Goal: Task Accomplishment & Management: Complete application form

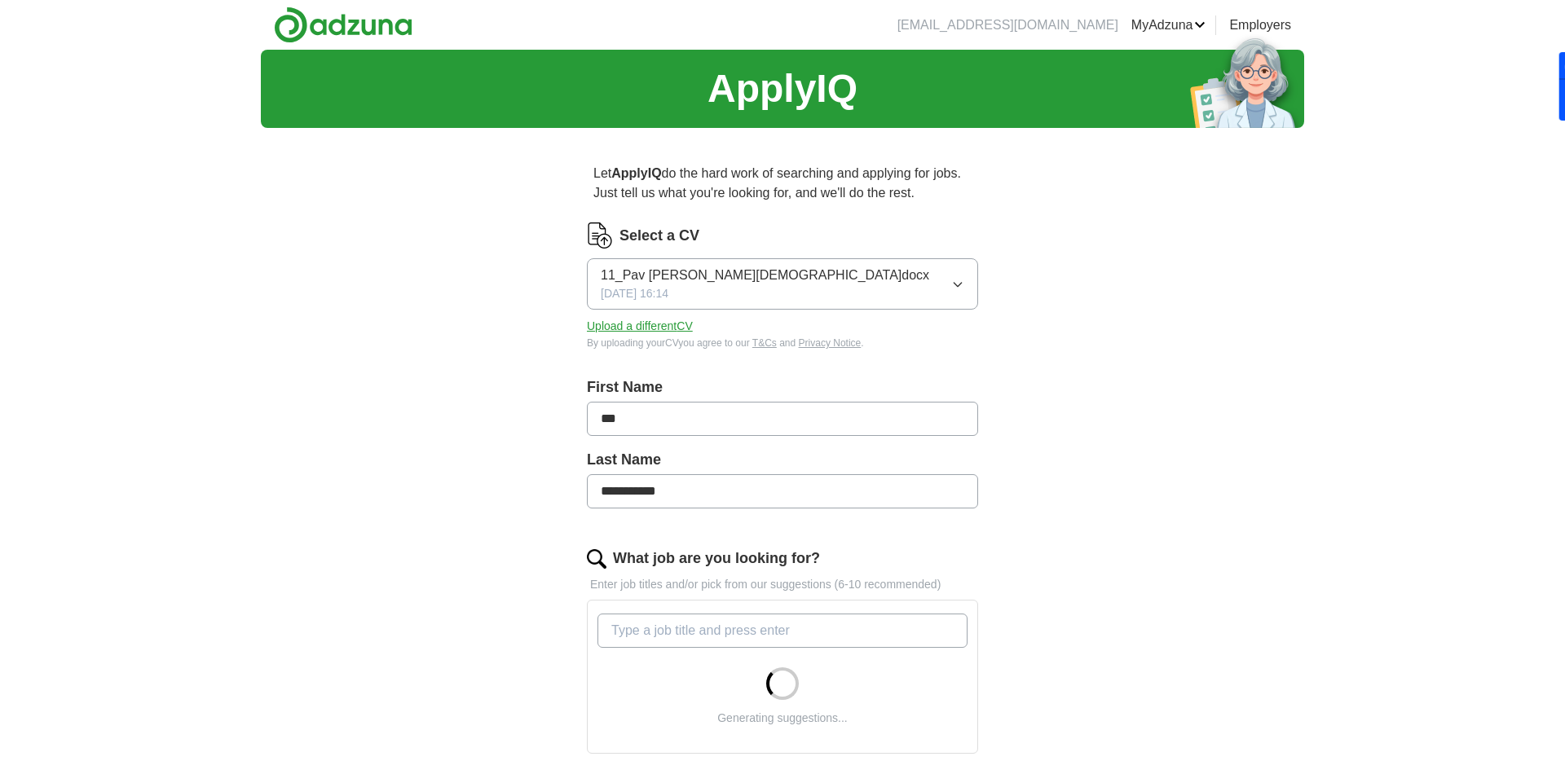
click at [958, 282] on icon "button" at bounding box center [957, 284] width 13 height 13
drag, startPoint x: 1201, startPoint y: 367, endPoint x: 1145, endPoint y: 350, distance: 58.8
click at [1197, 365] on div "**********" at bounding box center [782, 585] width 1043 height 1070
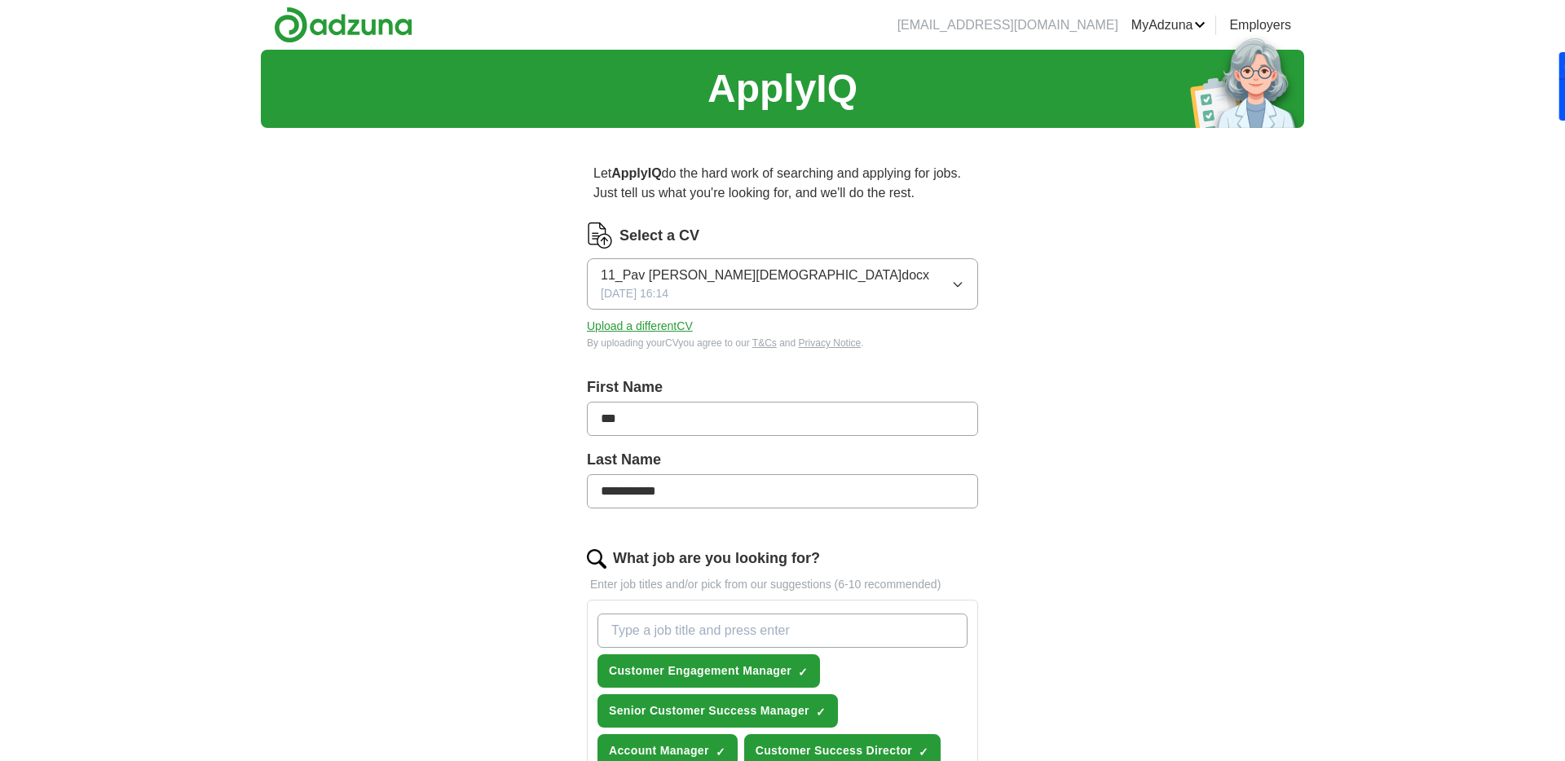
click at [644, 328] on button "Upload a different CV" at bounding box center [640, 326] width 106 height 17
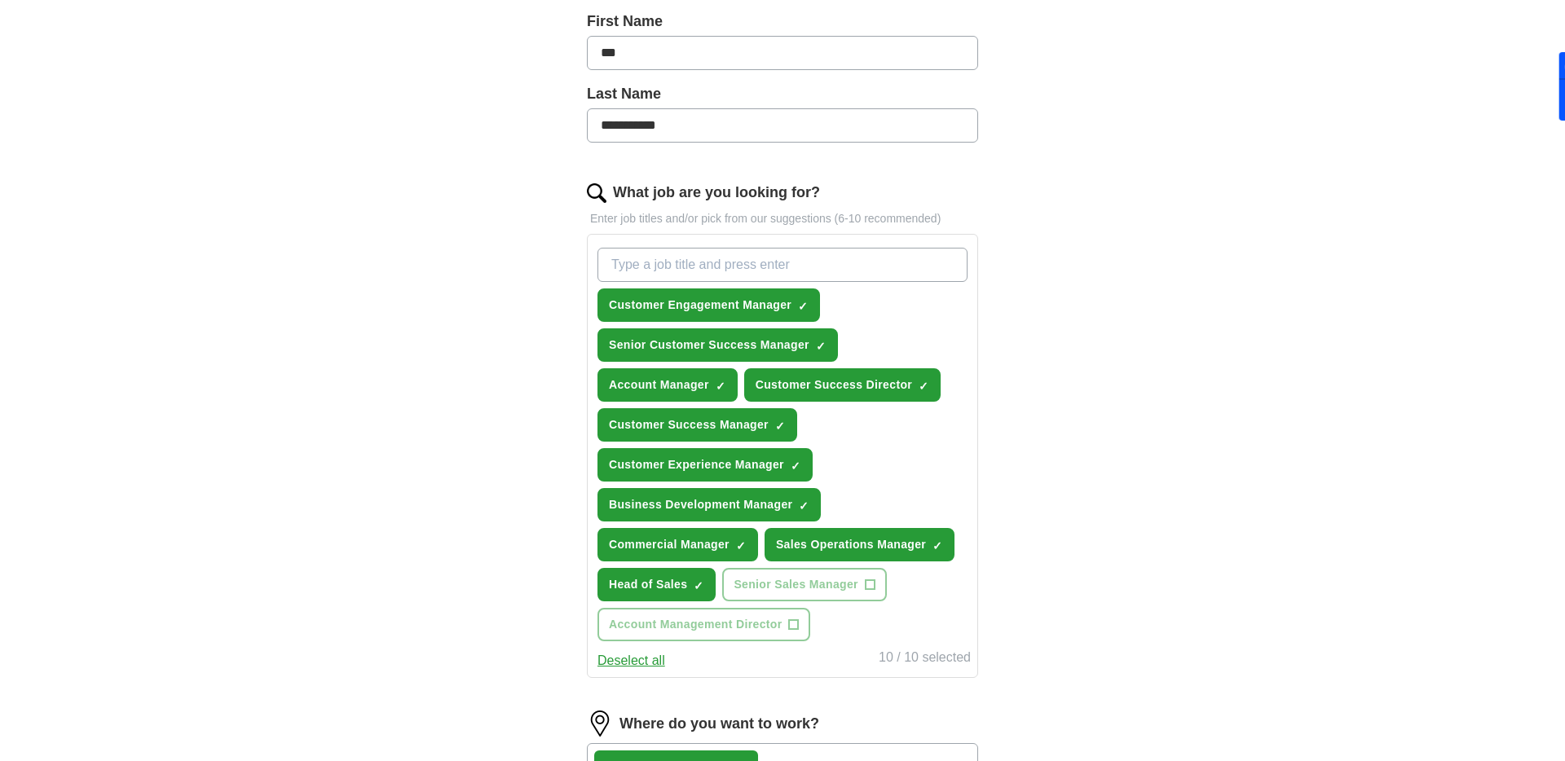
scroll to position [368, 0]
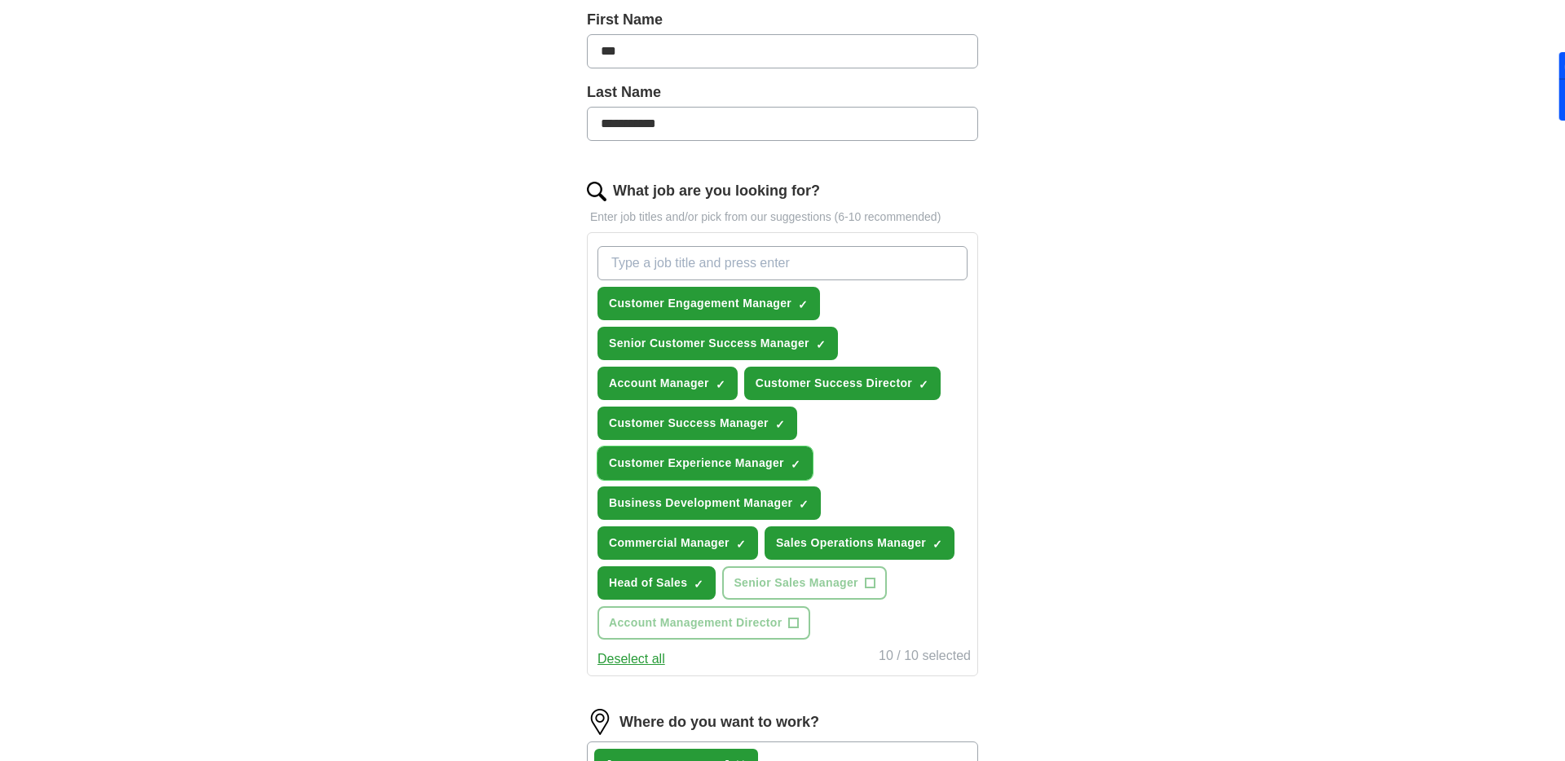
click at [0, 0] on span "×" at bounding box center [0, 0] width 0 height 0
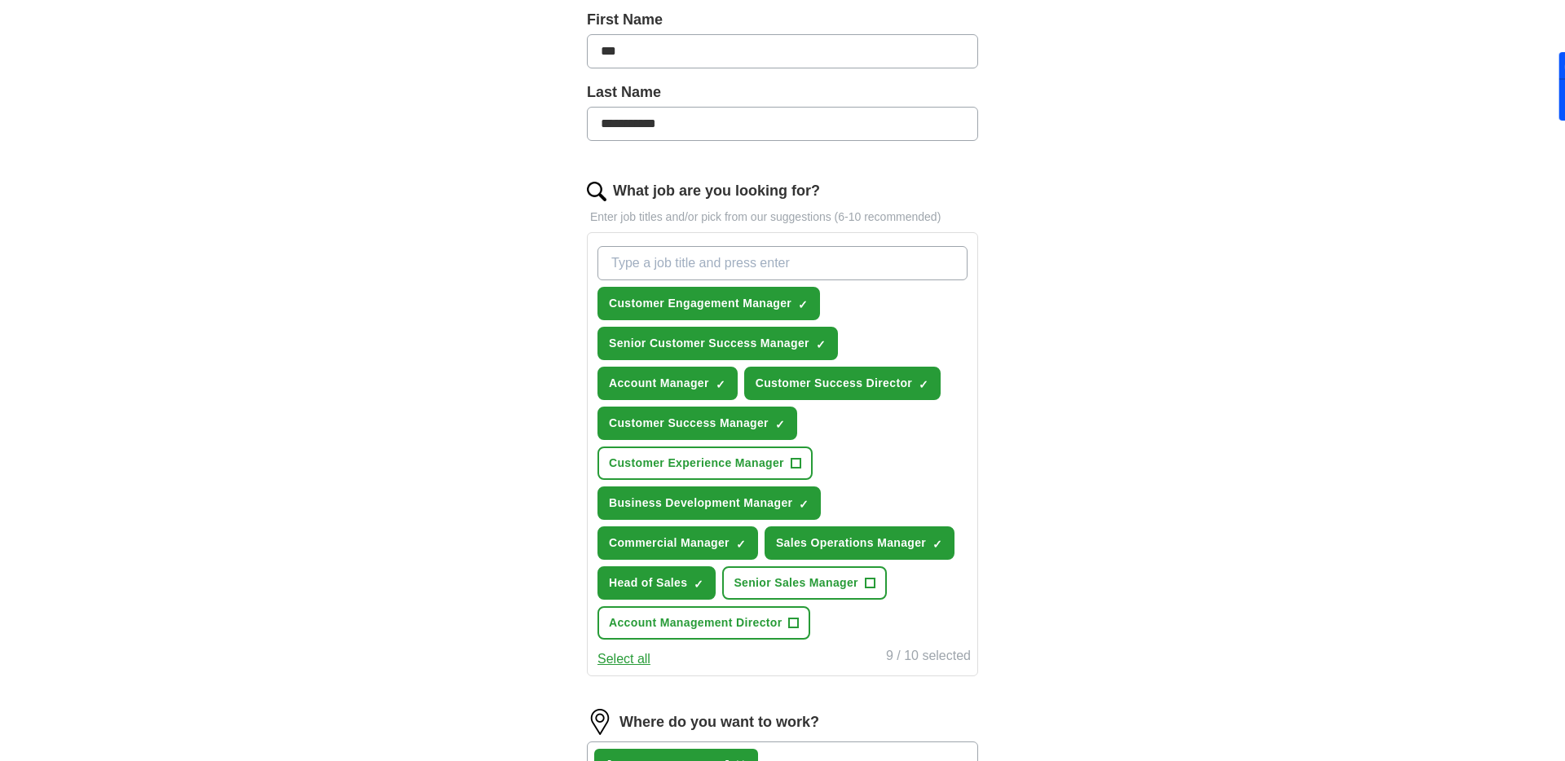
click at [641, 269] on input "What job are you looking for?" at bounding box center [782, 263] width 370 height 34
click at [624, 659] on button "Select all" at bounding box center [623, 660] width 53 height 20
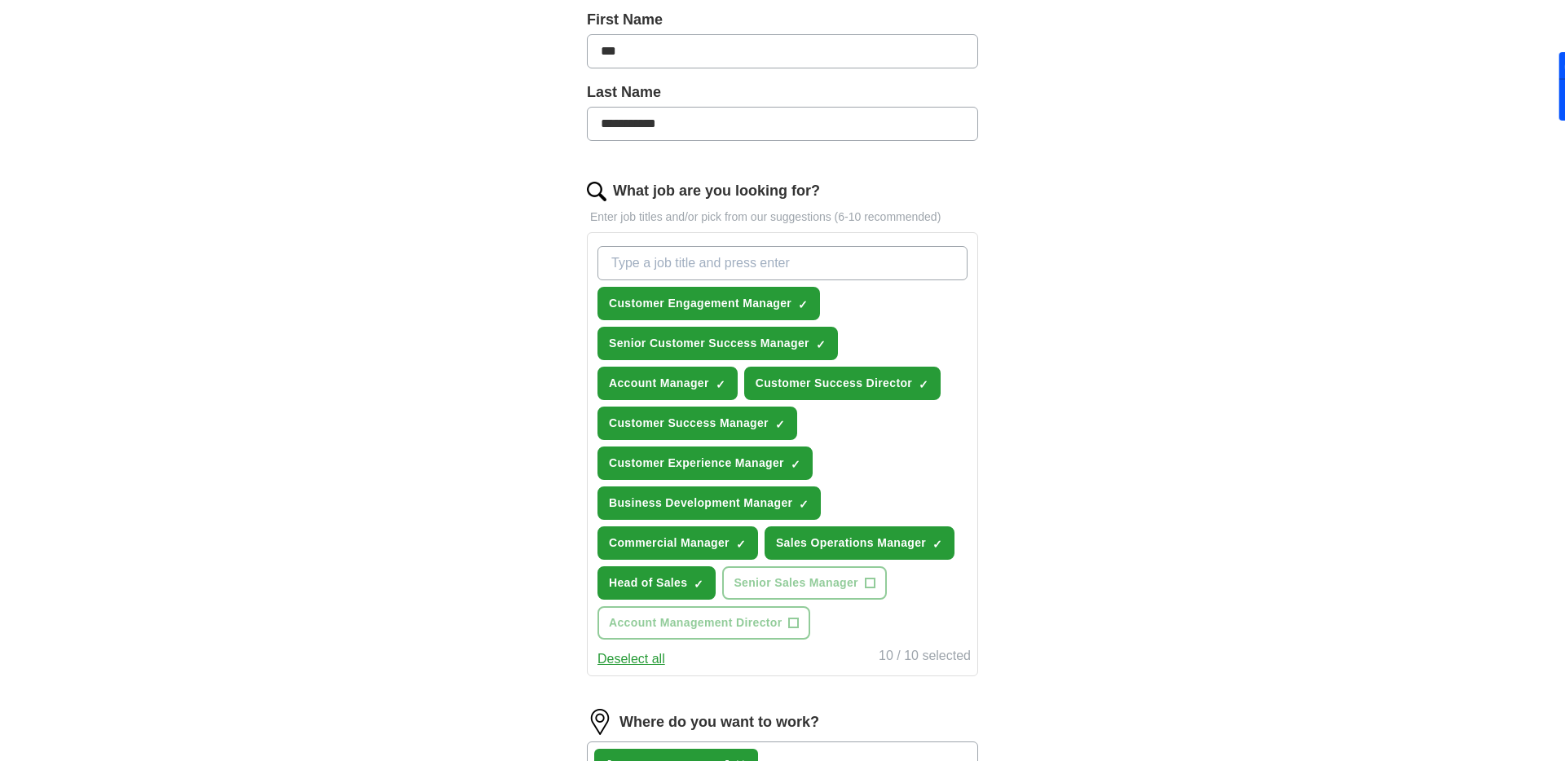
click at [624, 659] on button "Deselect all" at bounding box center [631, 660] width 68 height 20
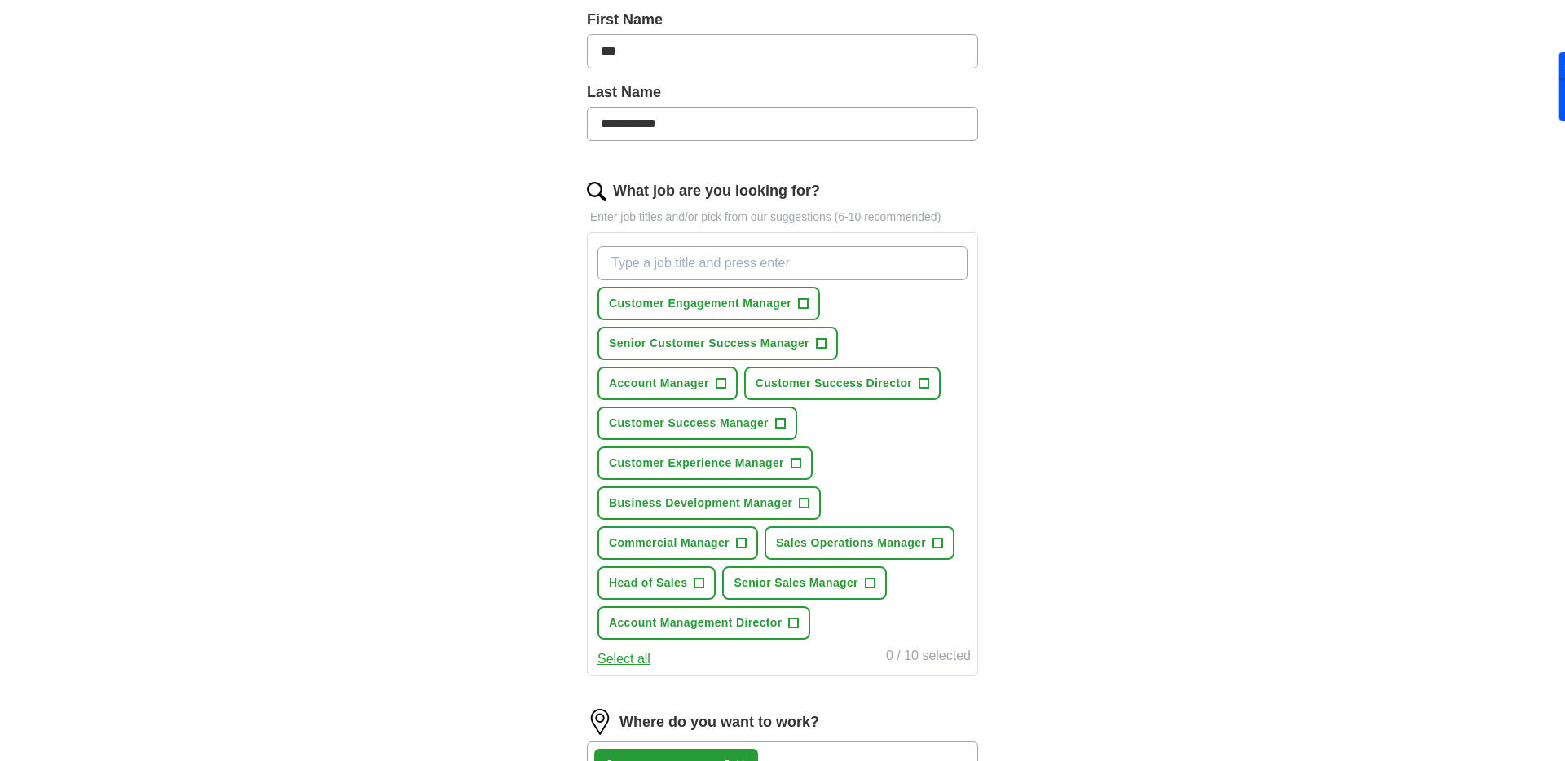
click at [645, 272] on input "What job are you looking for?" at bounding box center [782, 263] width 370 height 34
type input "global account manager"
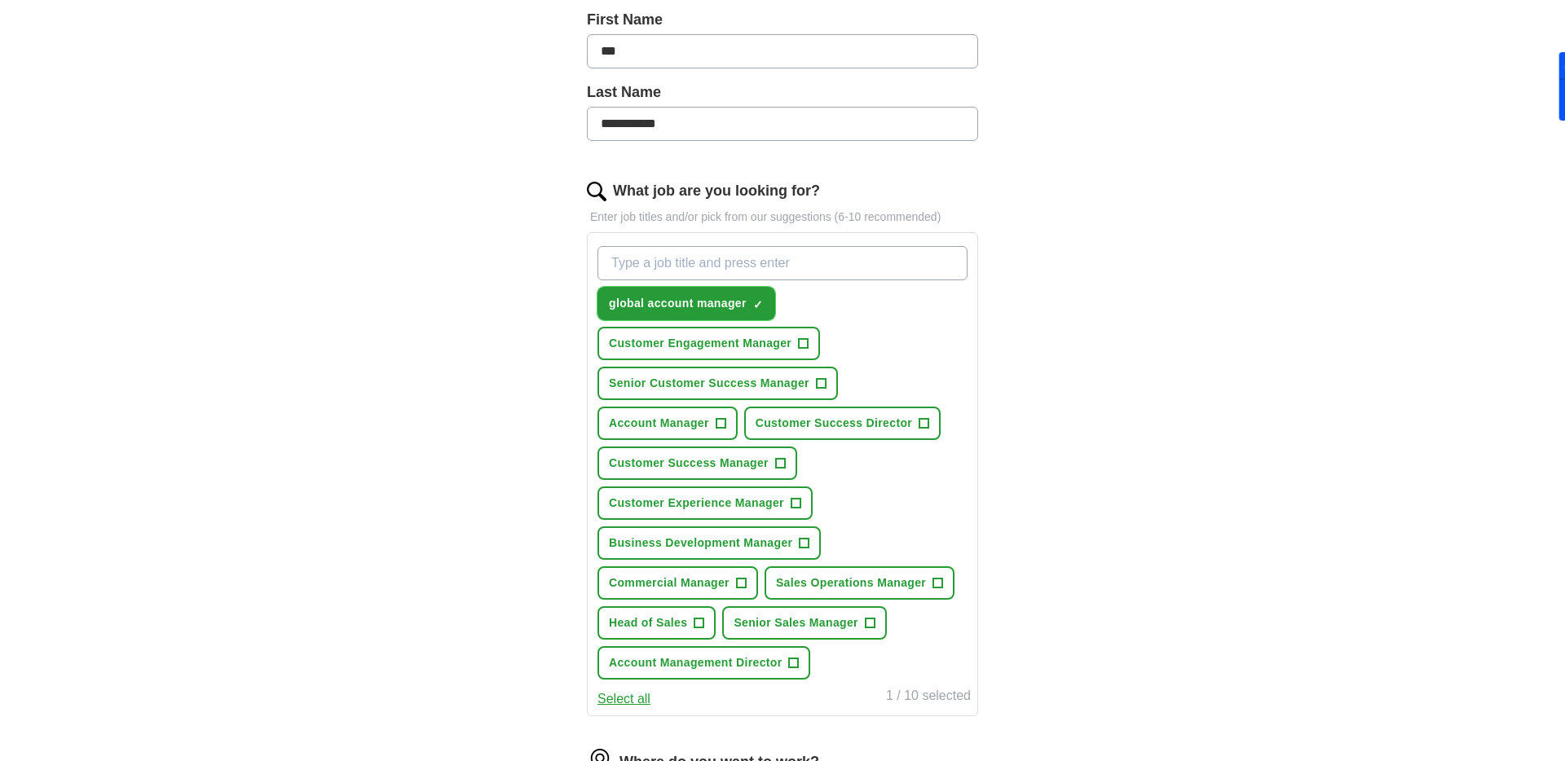
click at [0, 0] on span "×" at bounding box center [0, 0] width 0 height 0
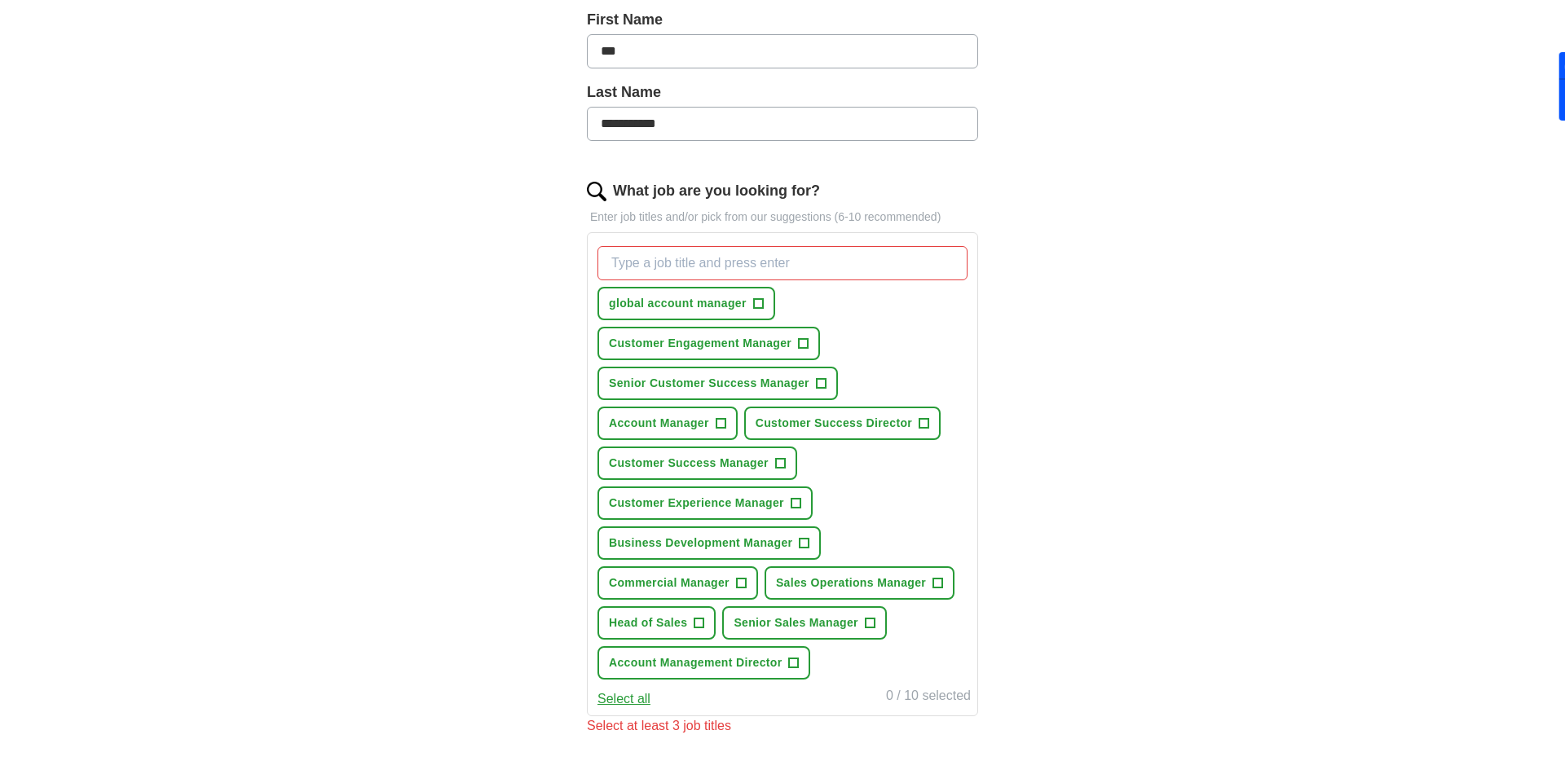
click at [662, 266] on input "What job are you looking for?" at bounding box center [782, 263] width 370 height 34
type input "Global account manager"
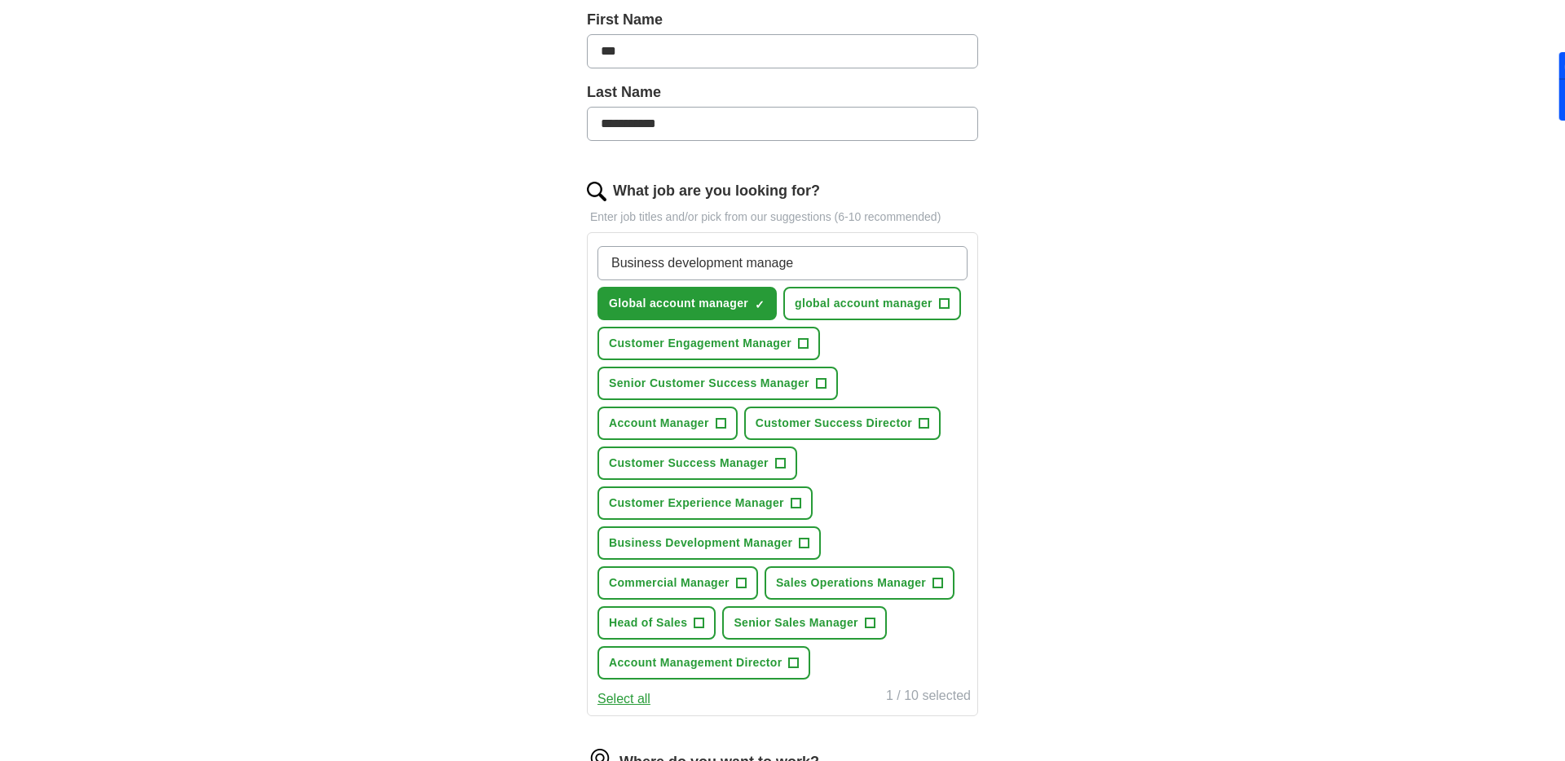
type input "Business development manager"
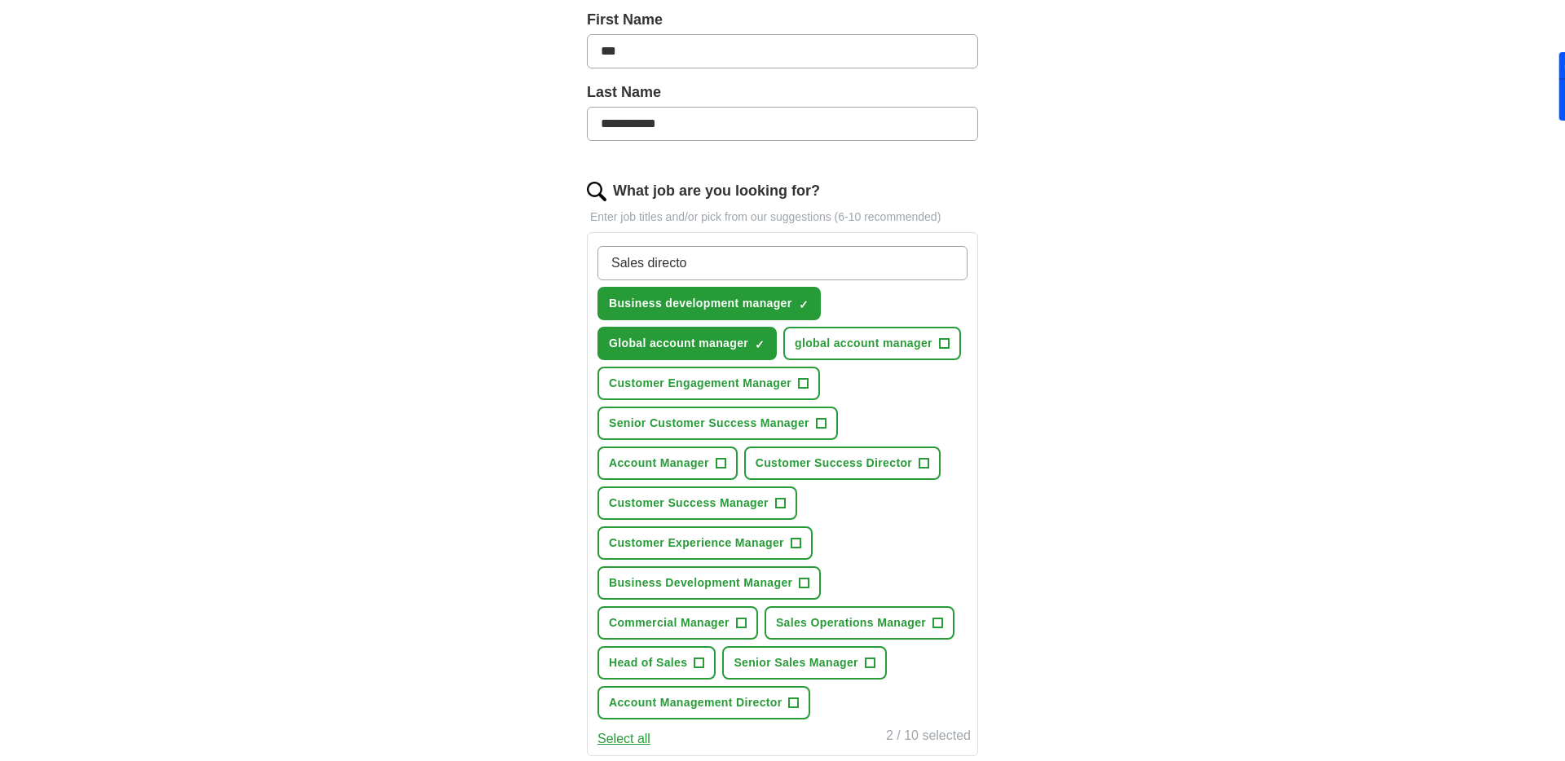
type input "Sales director"
type input "Customer success manager"
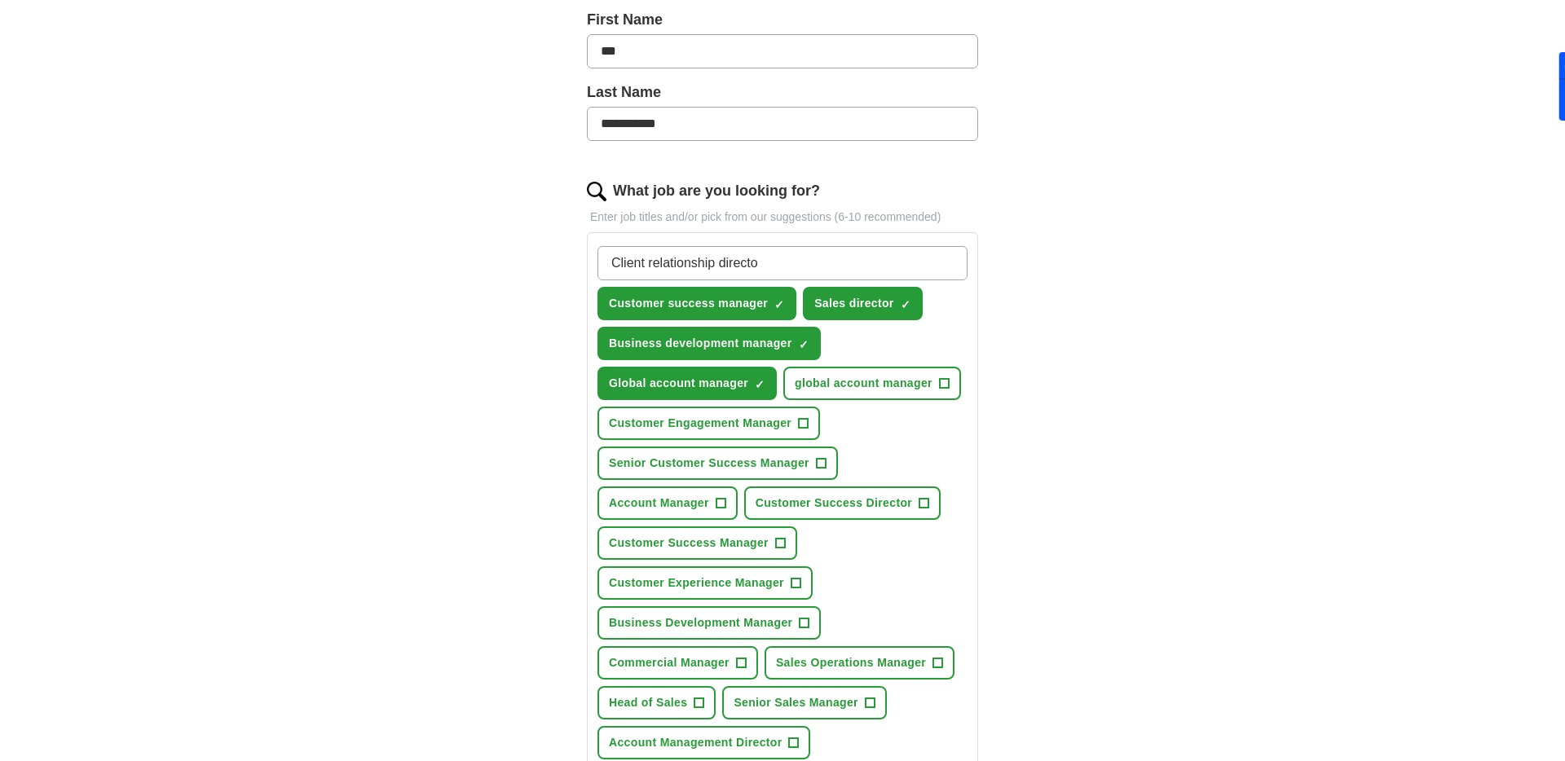
type input "Client relationship director"
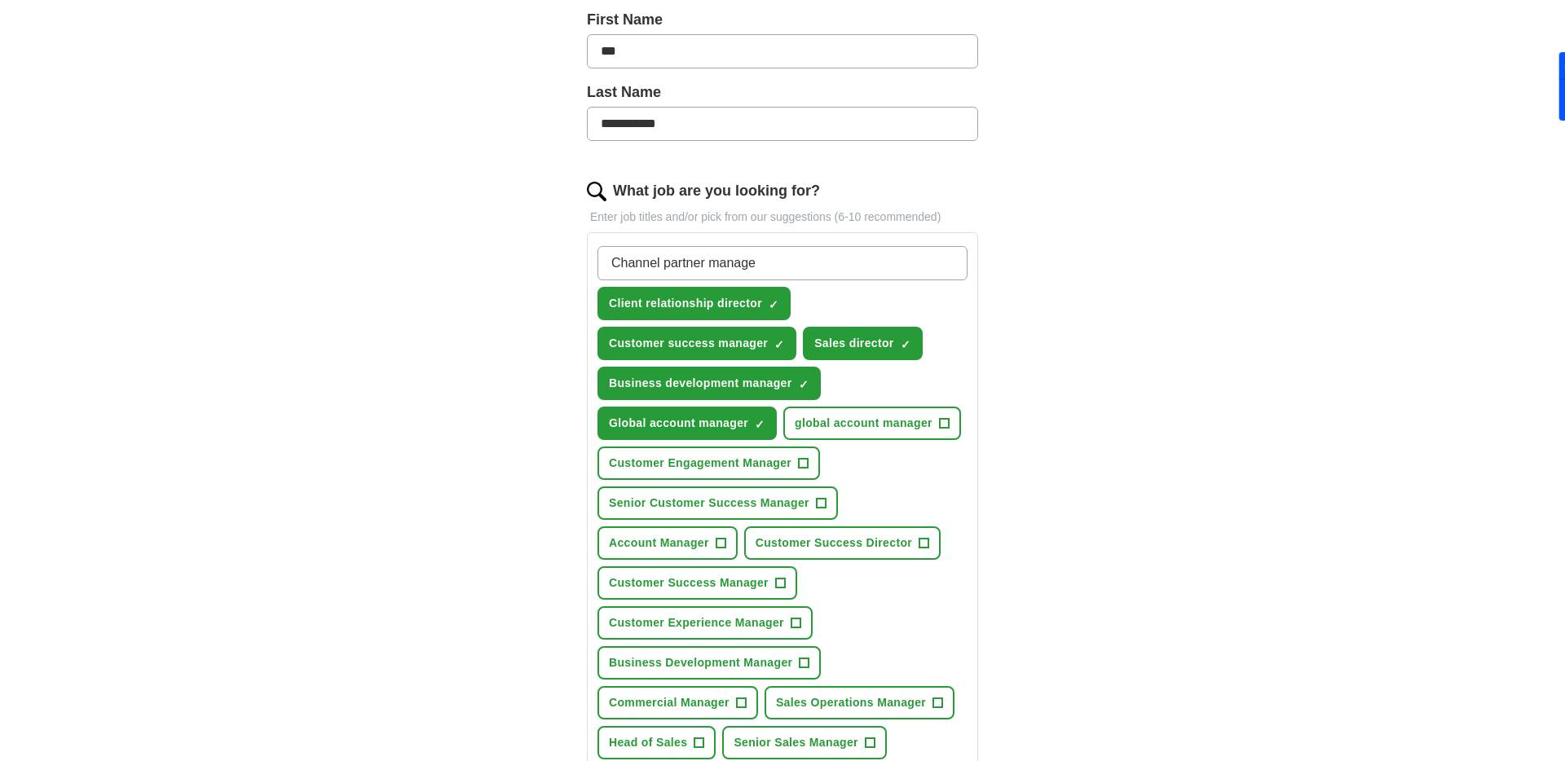
type input "Channel partner manager"
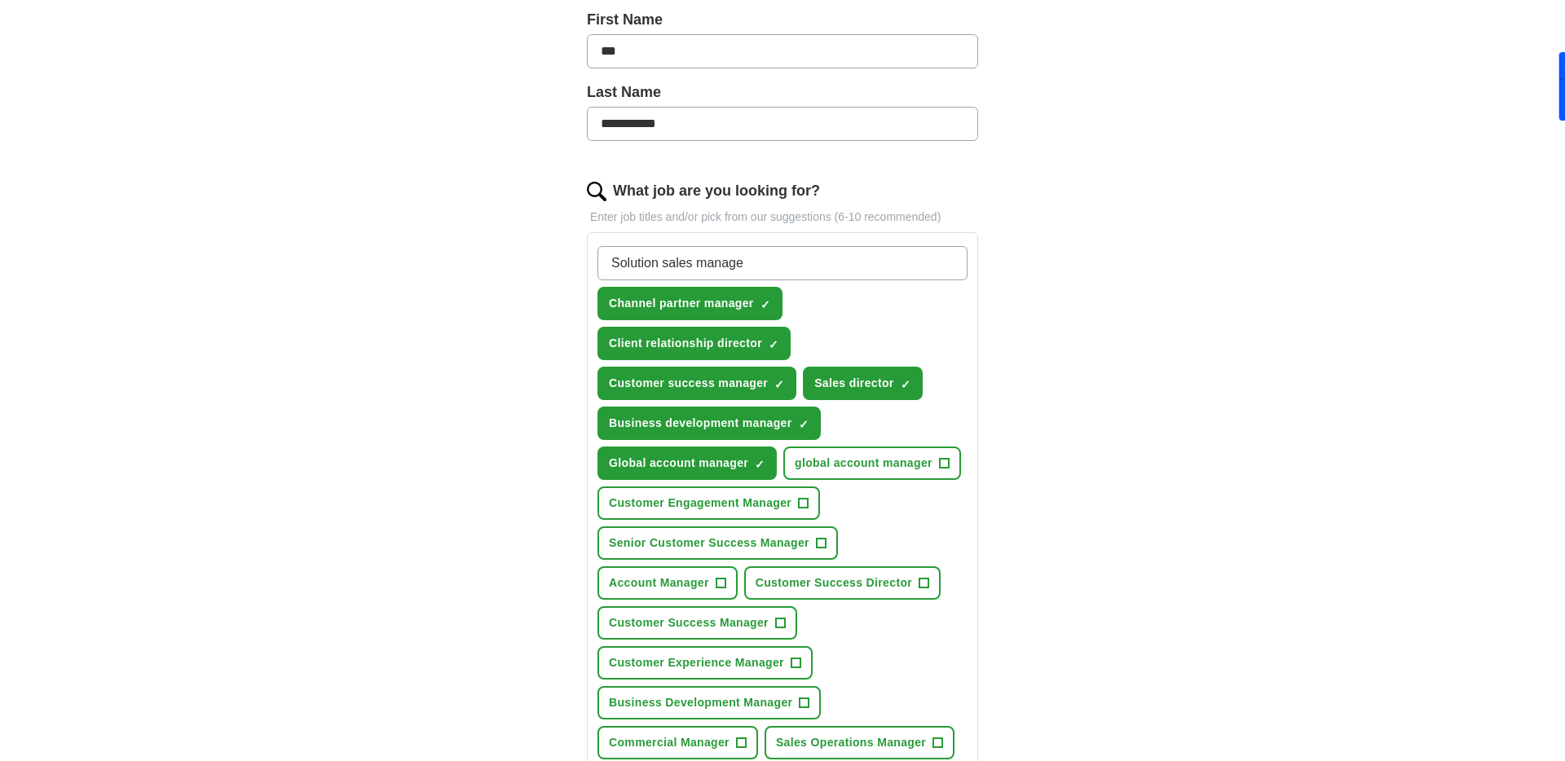
type input "Solution sales manager"
type input "Commercial manager"
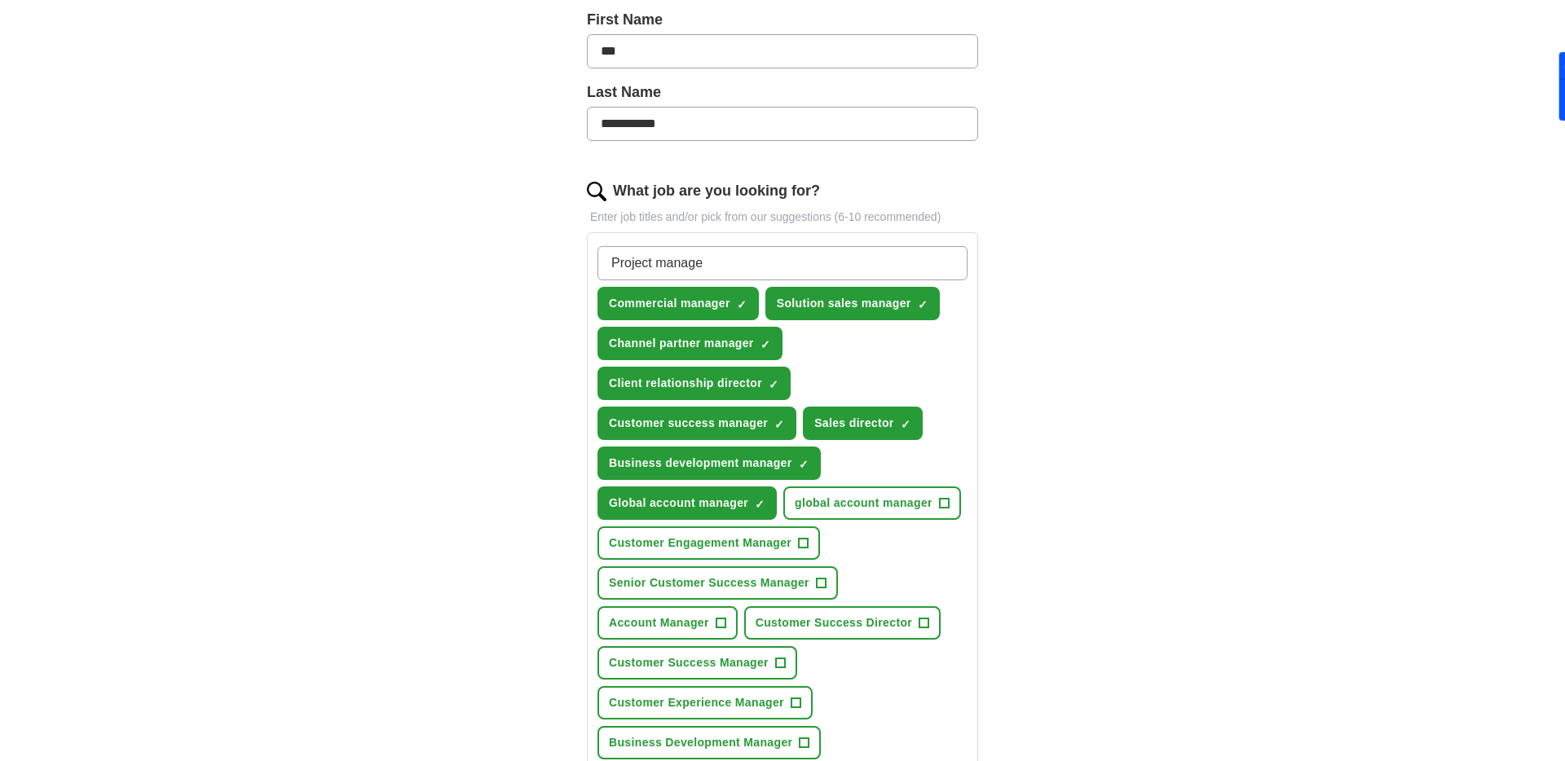
type input "Project manager"
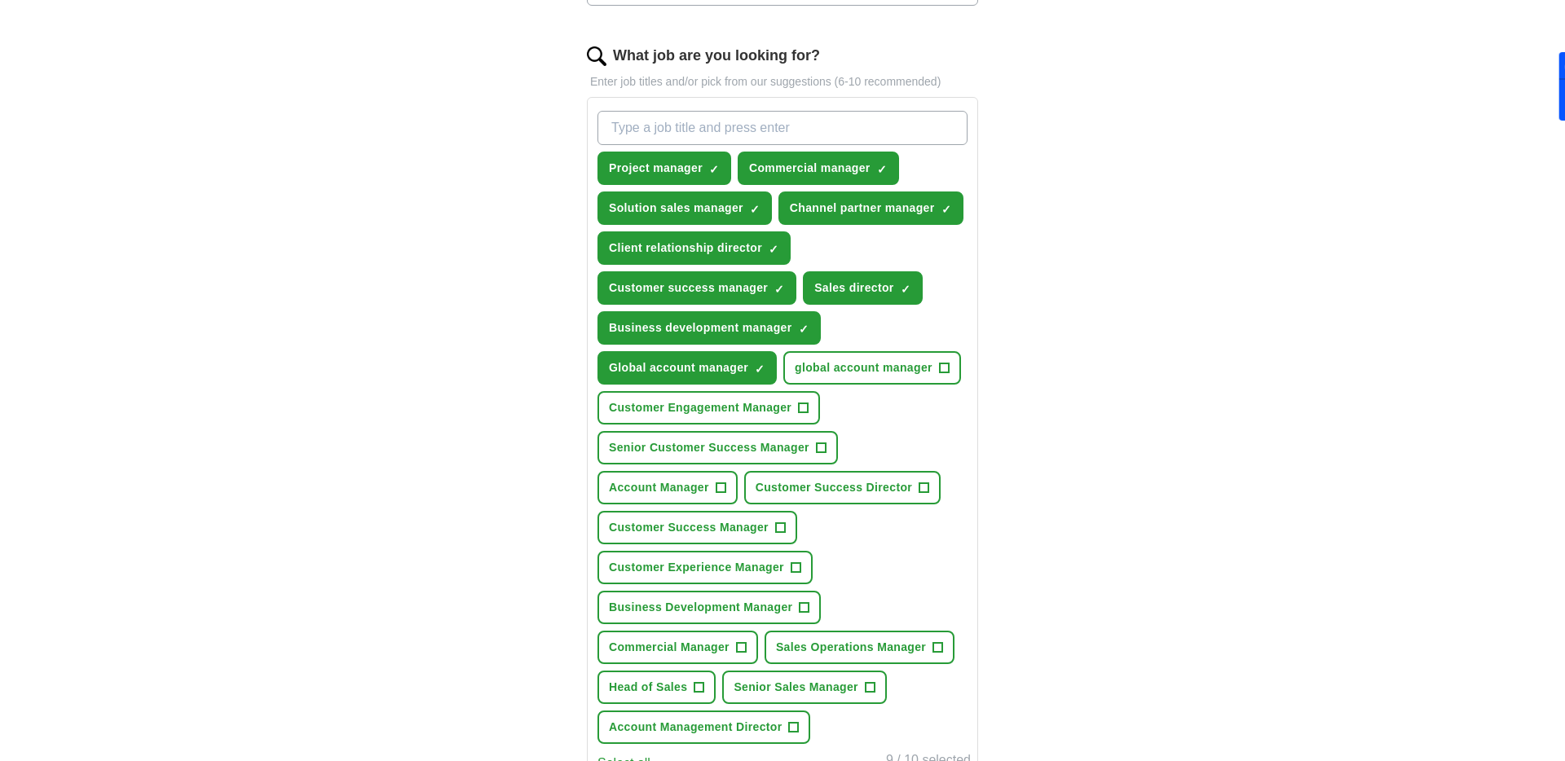
scroll to position [504, 0]
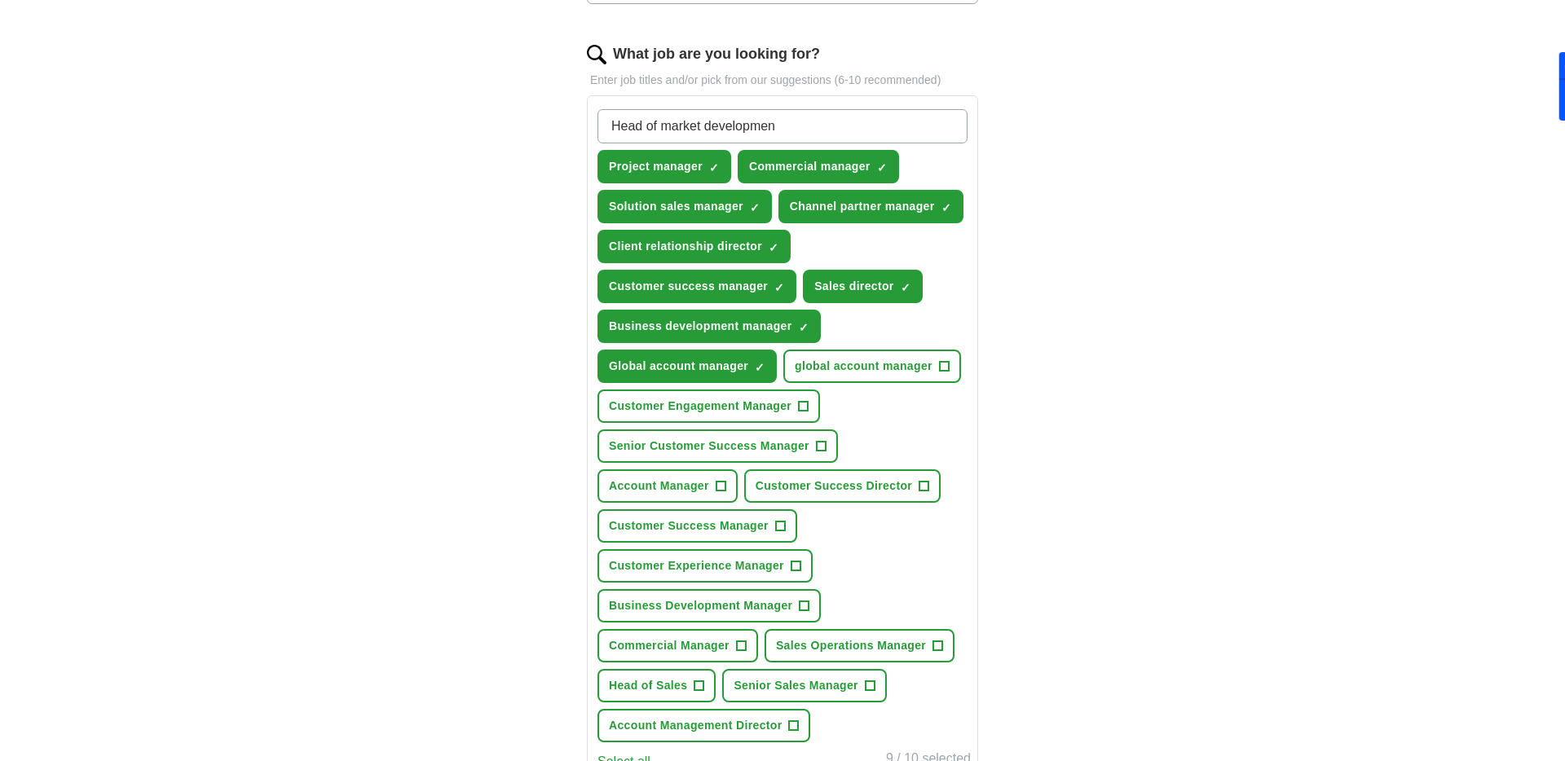
type input "Head of market development"
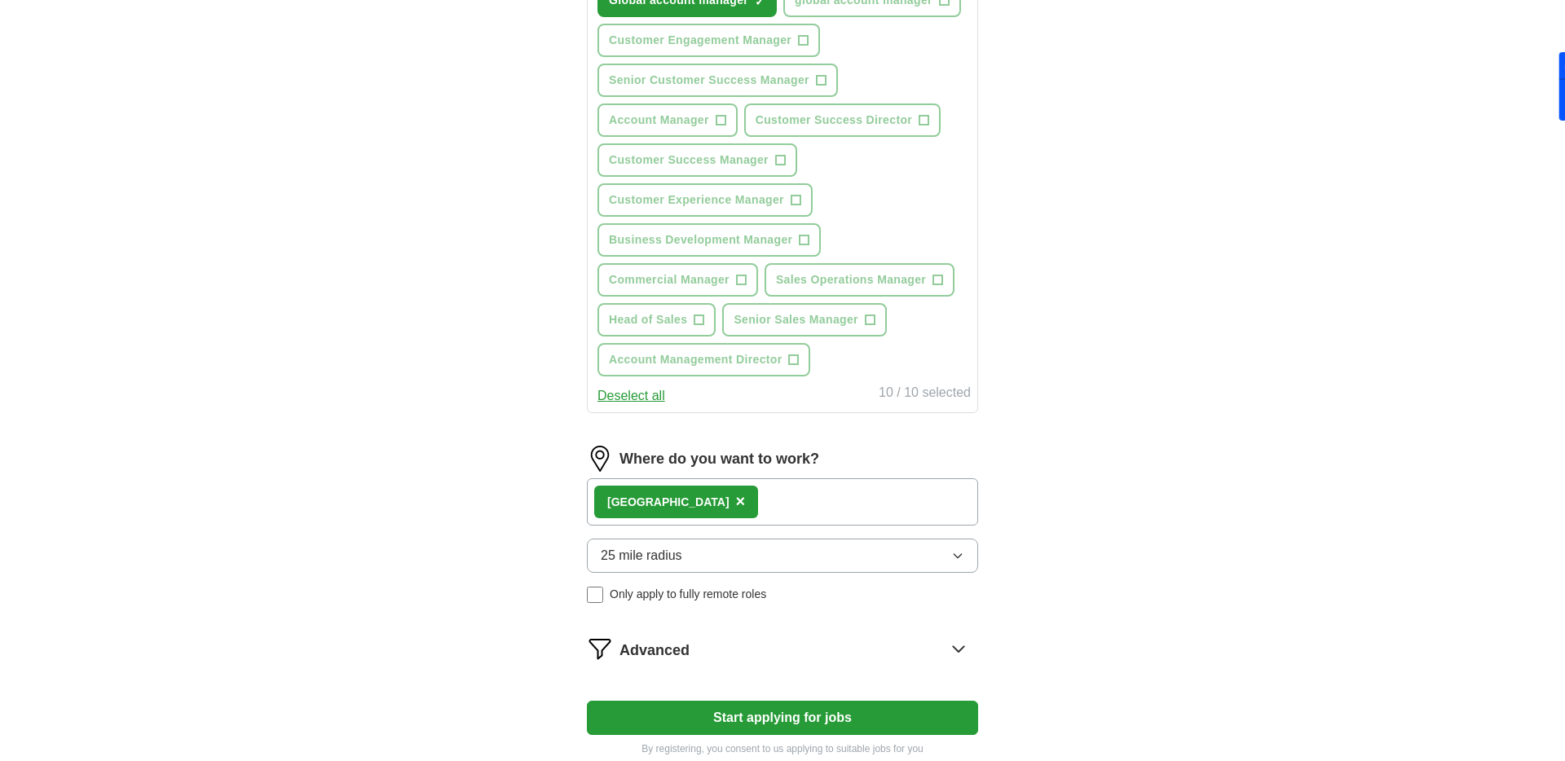
scroll to position [1110, 0]
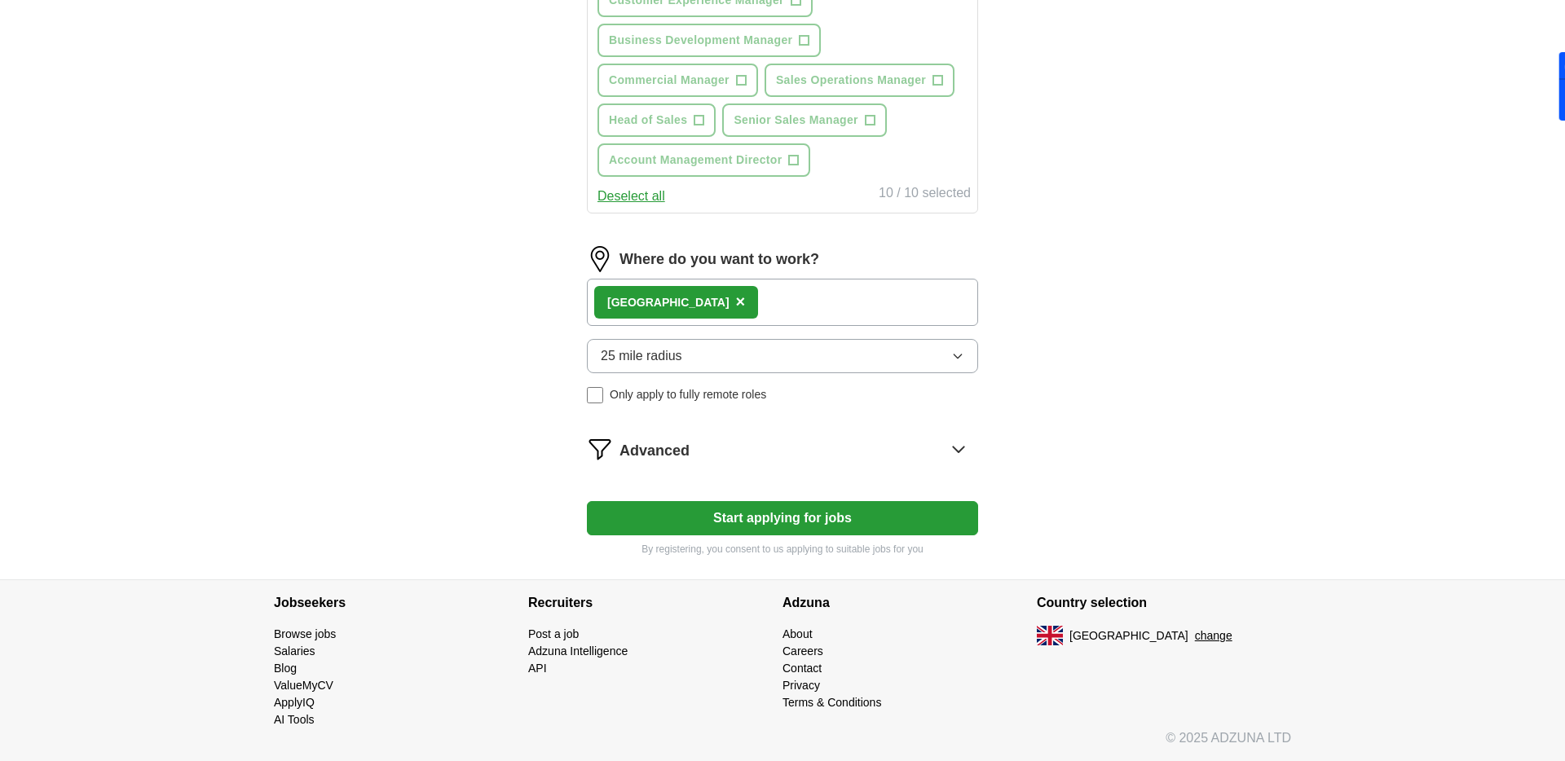
click at [784, 292] on div "London ×" at bounding box center [782, 302] width 391 height 47
click at [747, 295] on div "London ×" at bounding box center [782, 302] width 391 height 47
click at [736, 303] on span "×" at bounding box center [741, 302] width 10 height 18
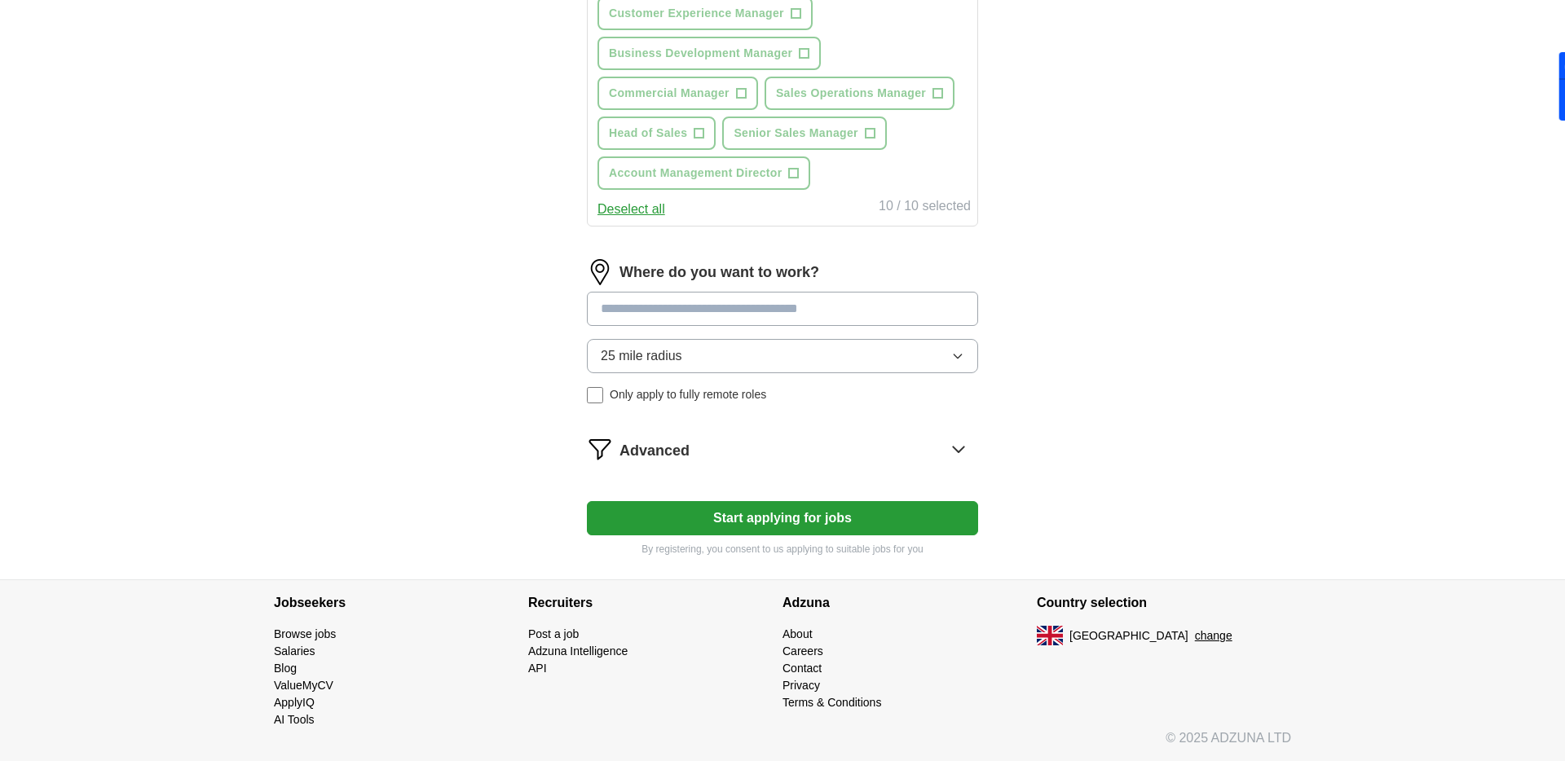
click at [674, 309] on input at bounding box center [782, 309] width 391 height 34
type input "******"
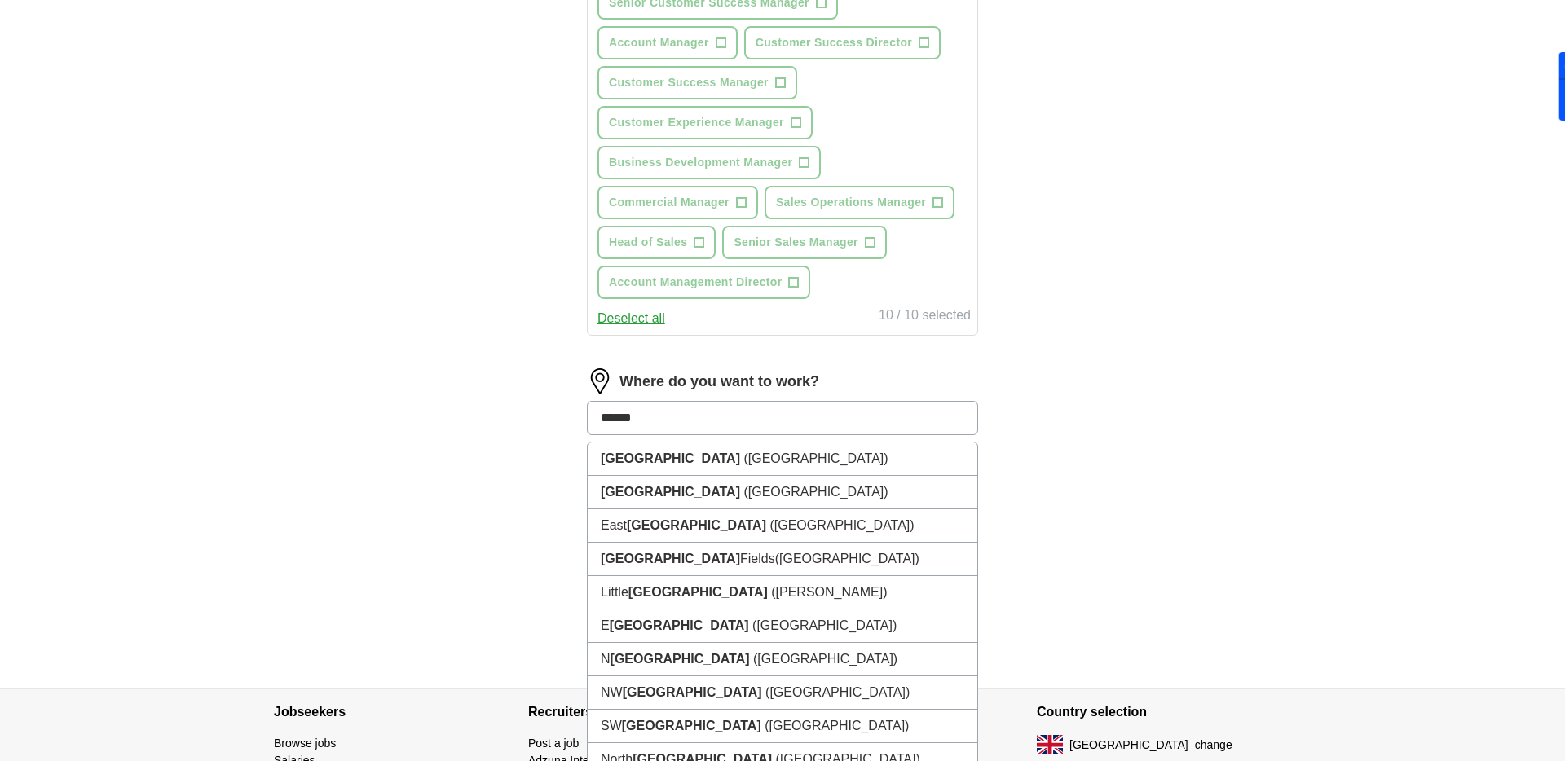
scroll to position [1016, 0]
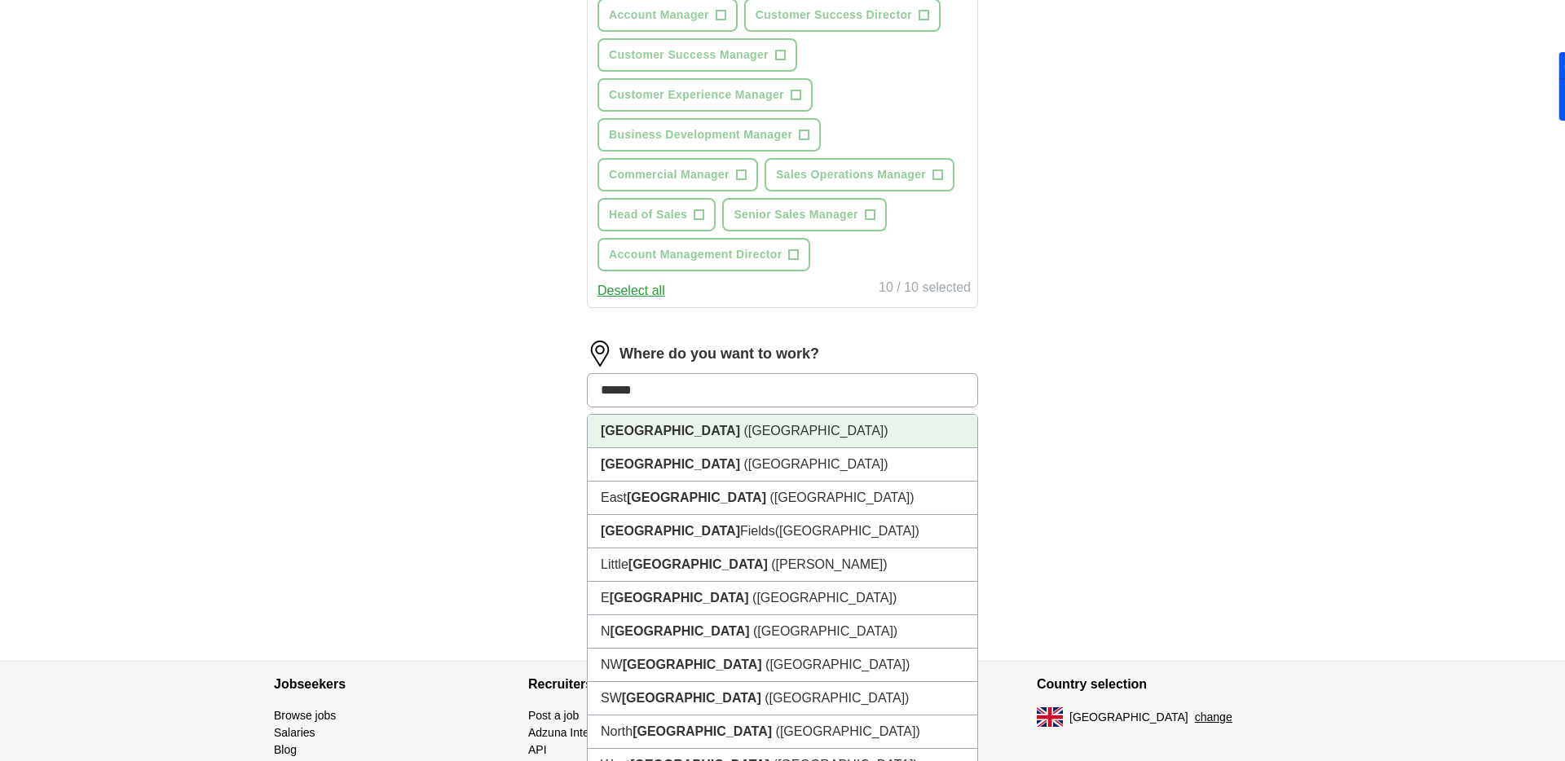
click at [634, 434] on strong "[GEOGRAPHIC_DATA]" at bounding box center [670, 431] width 139 height 14
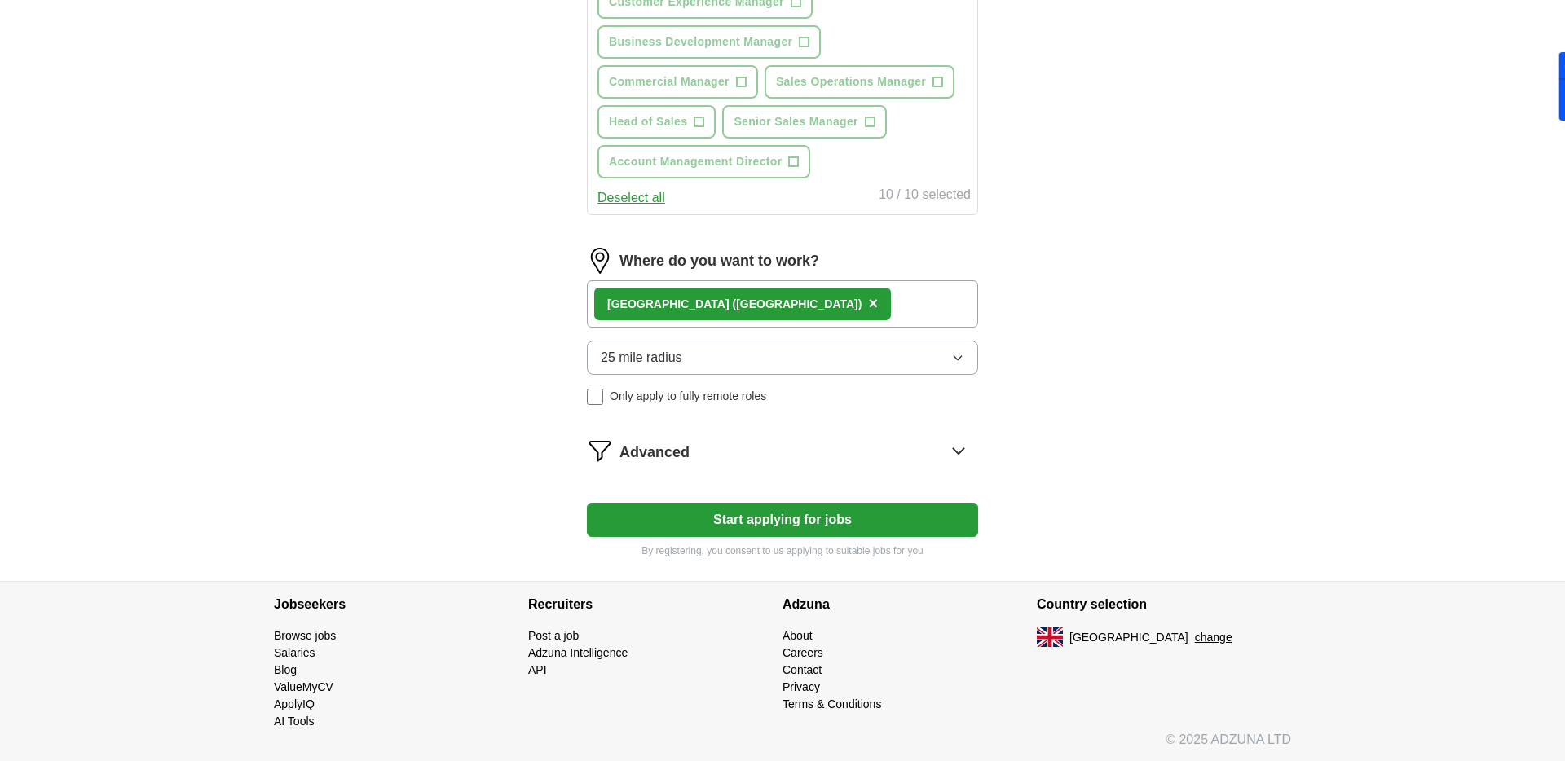
scroll to position [1109, 0]
click at [777, 362] on button "25 mile radius" at bounding box center [782, 357] width 391 height 34
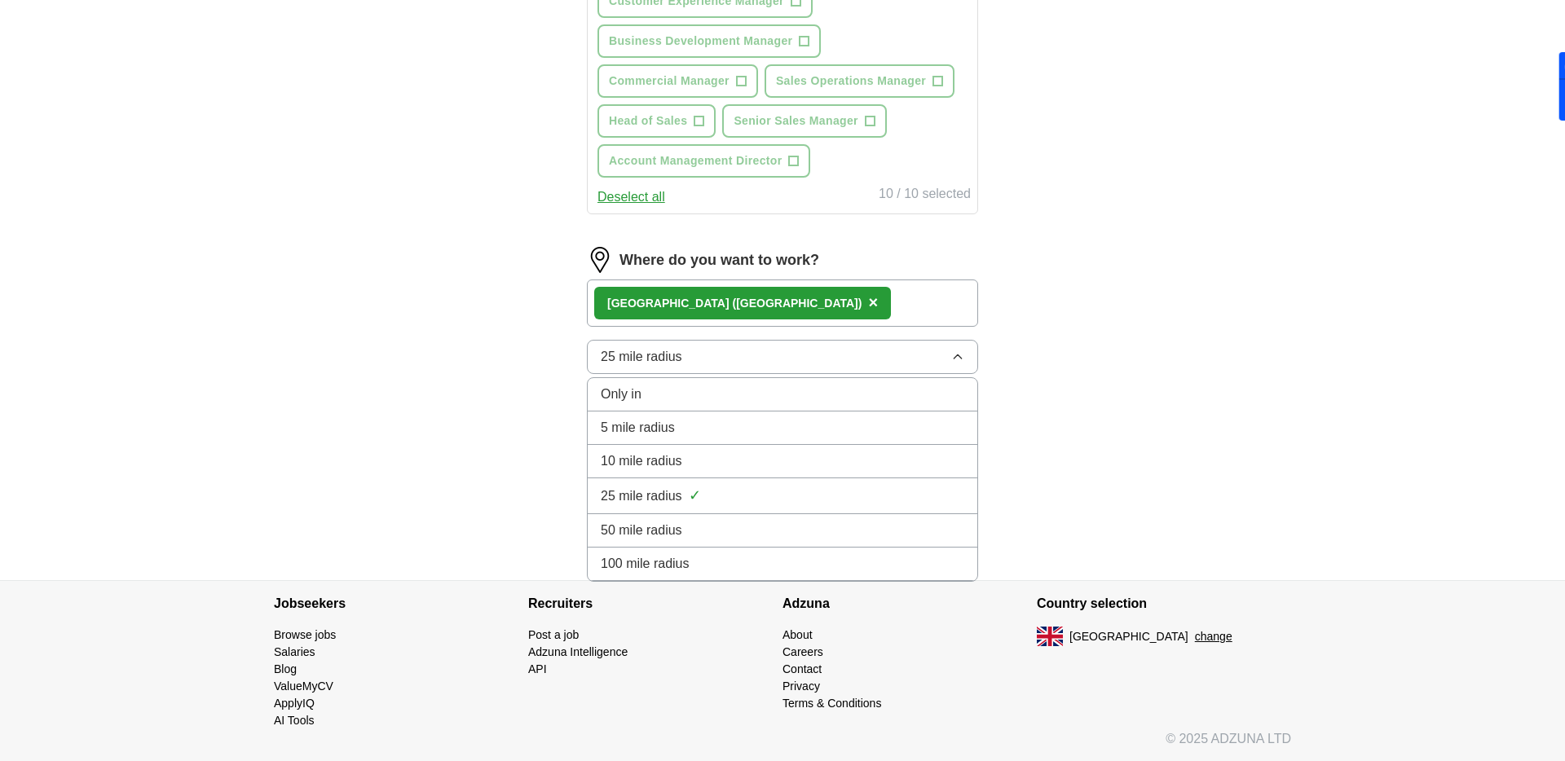
click at [671, 562] on span "100 mile radius" at bounding box center [645, 564] width 89 height 20
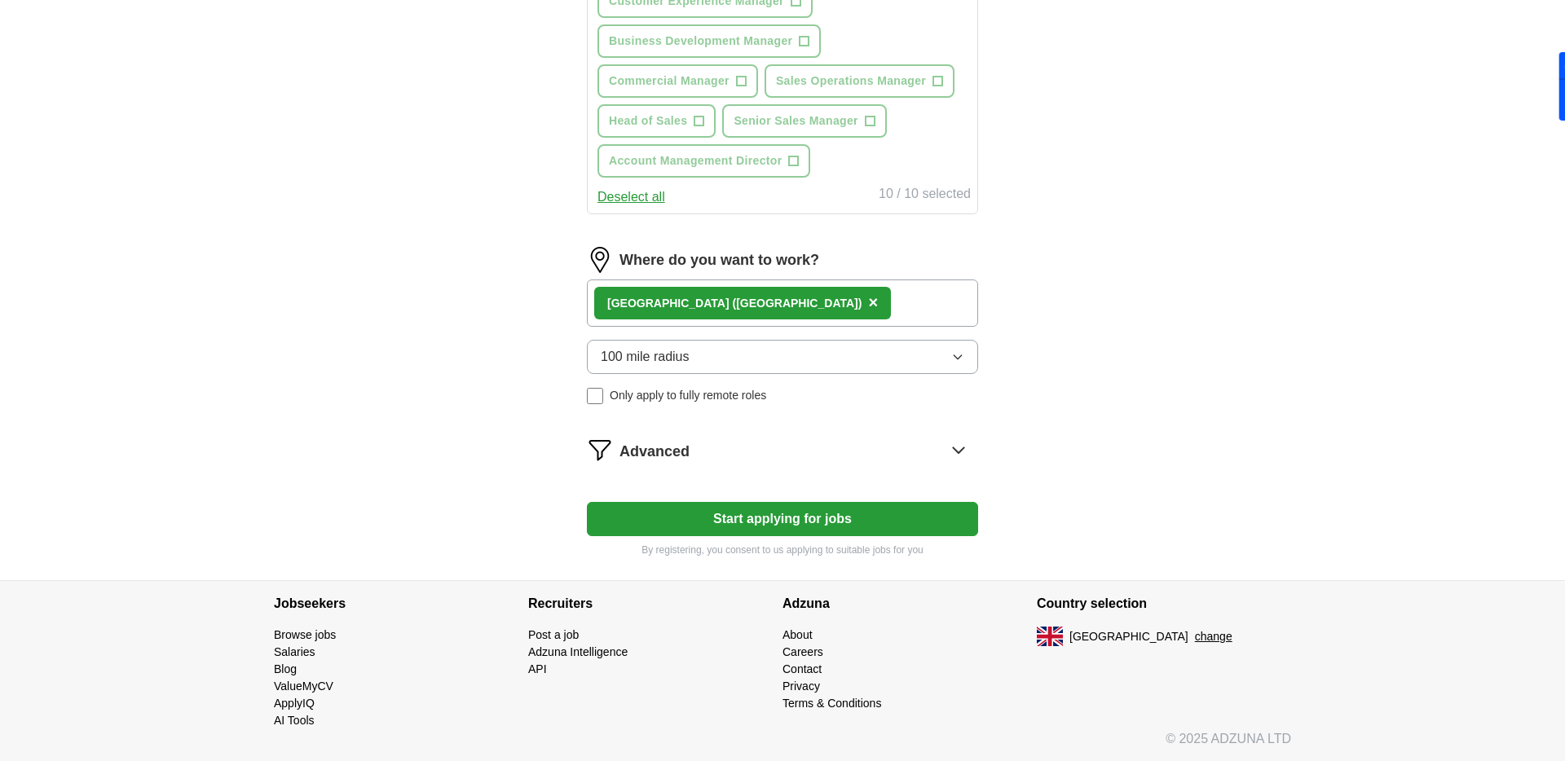
scroll to position [1110, 0]
click at [945, 445] on icon at bounding box center [958, 449] width 26 height 26
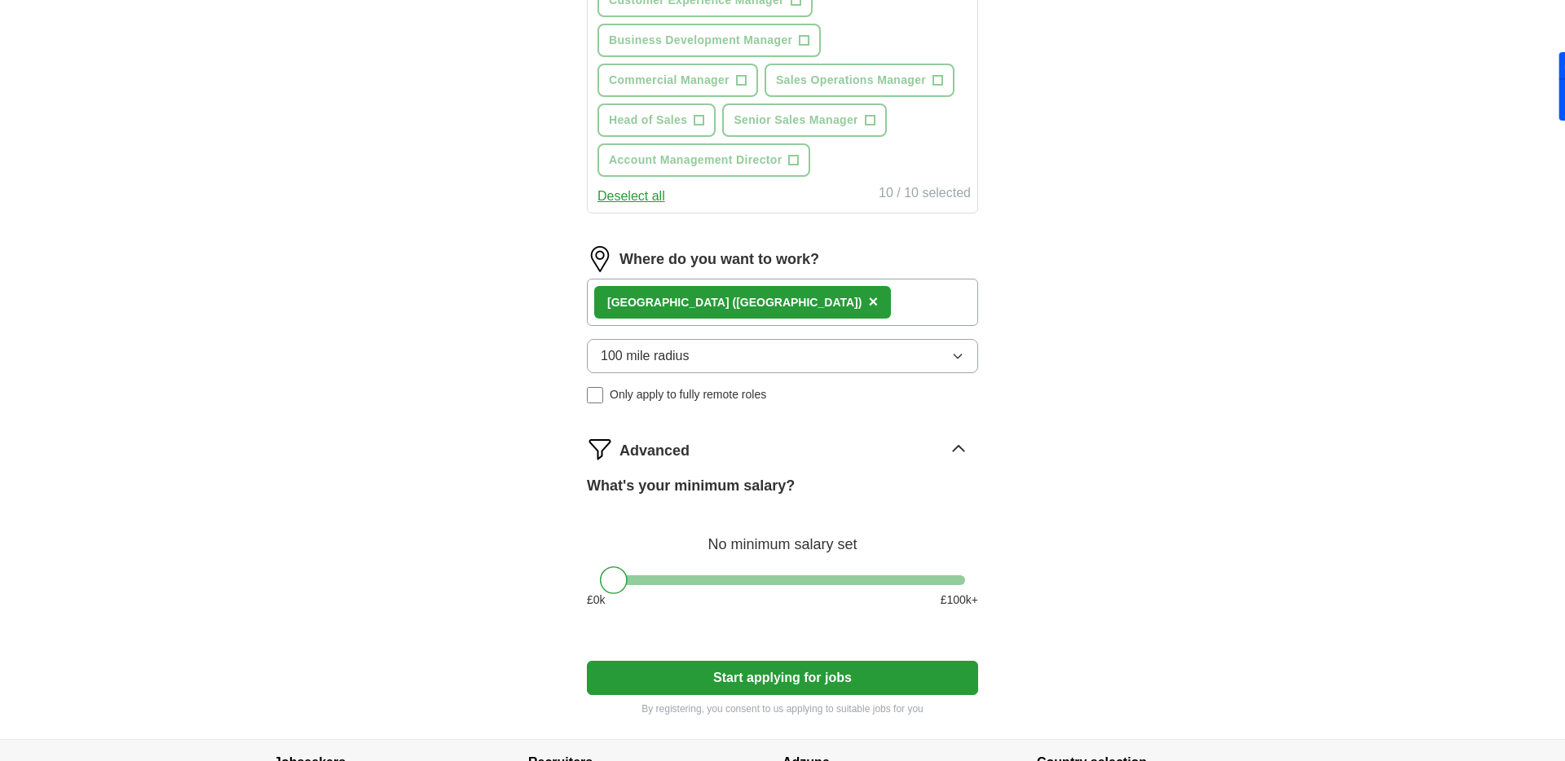
scroll to position [1156, 0]
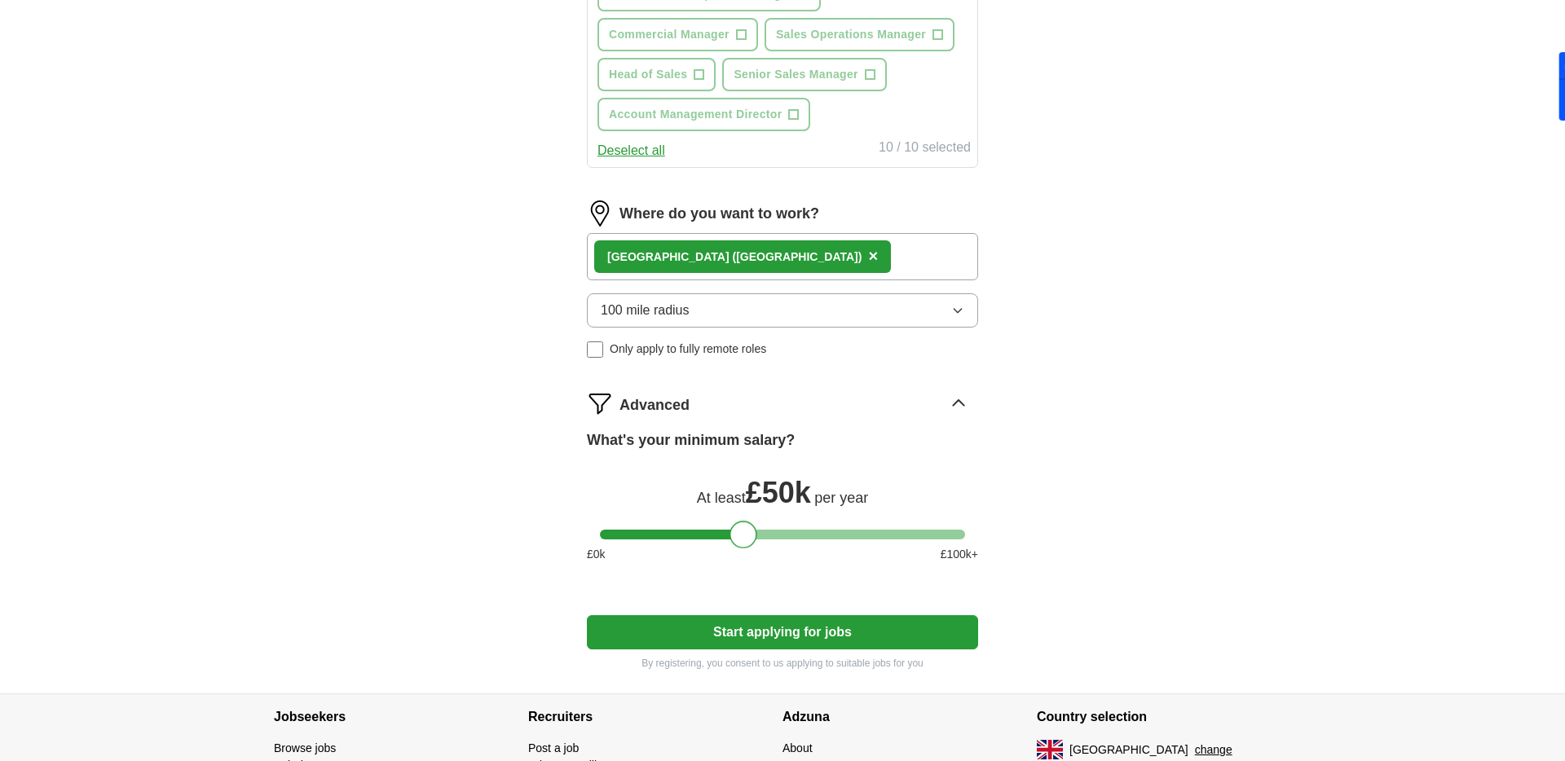
drag, startPoint x: 620, startPoint y: 530, endPoint x: 748, endPoint y: 529, distance: 128.0
click at [748, 529] on div at bounding box center [743, 535] width 28 height 28
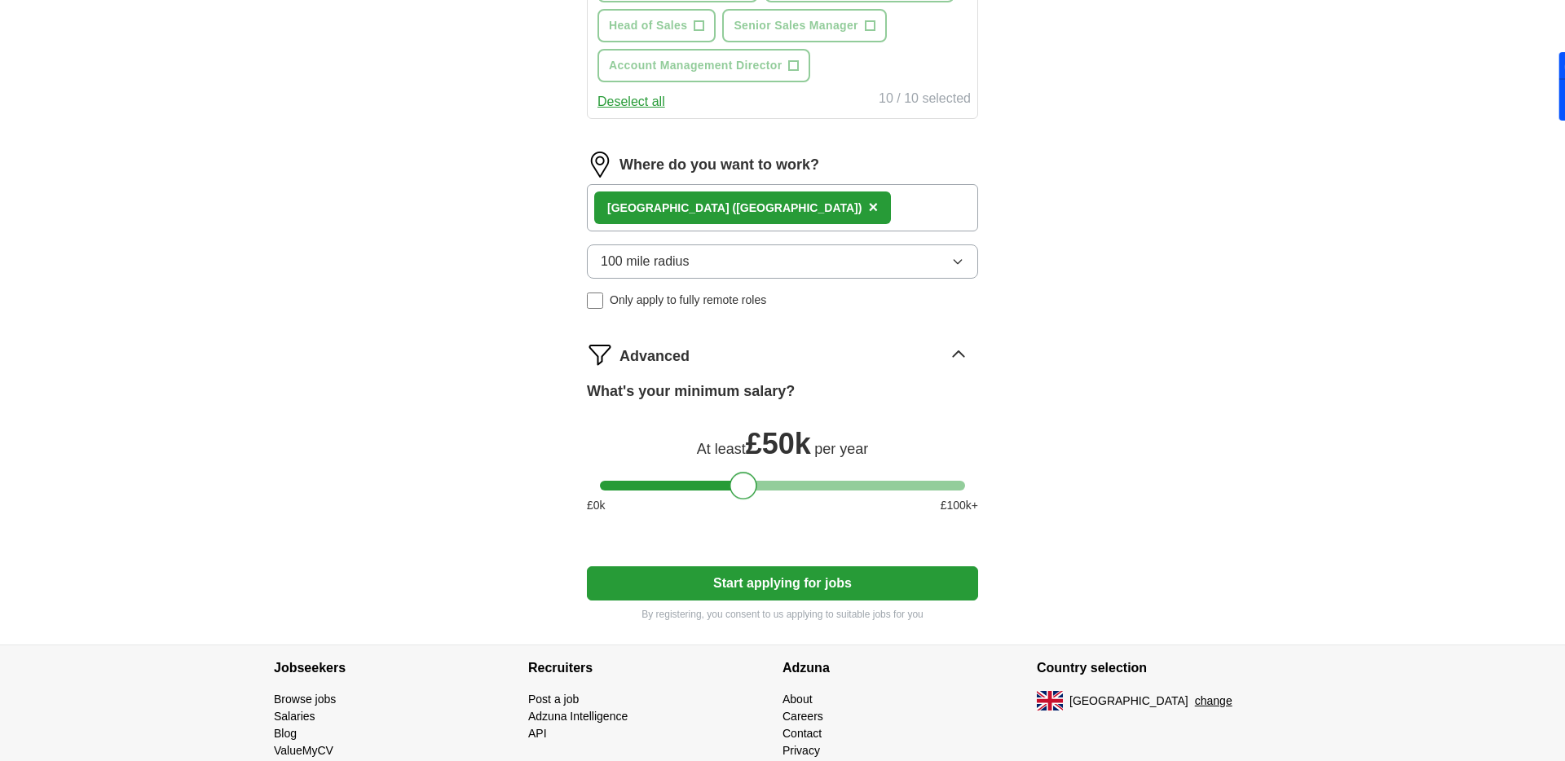
scroll to position [1208, 0]
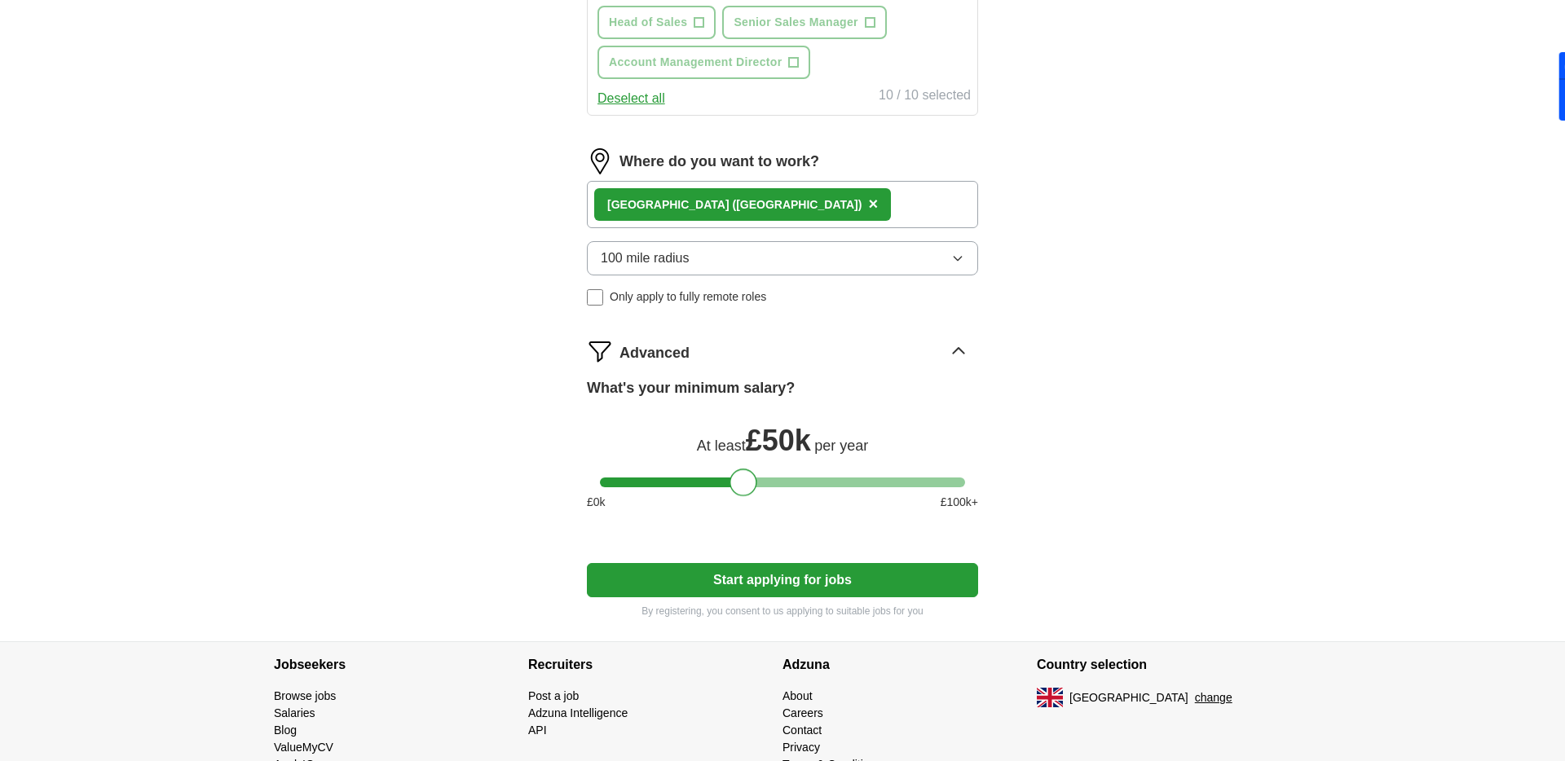
click at [789, 574] on button "Start applying for jobs" at bounding box center [782, 580] width 391 height 34
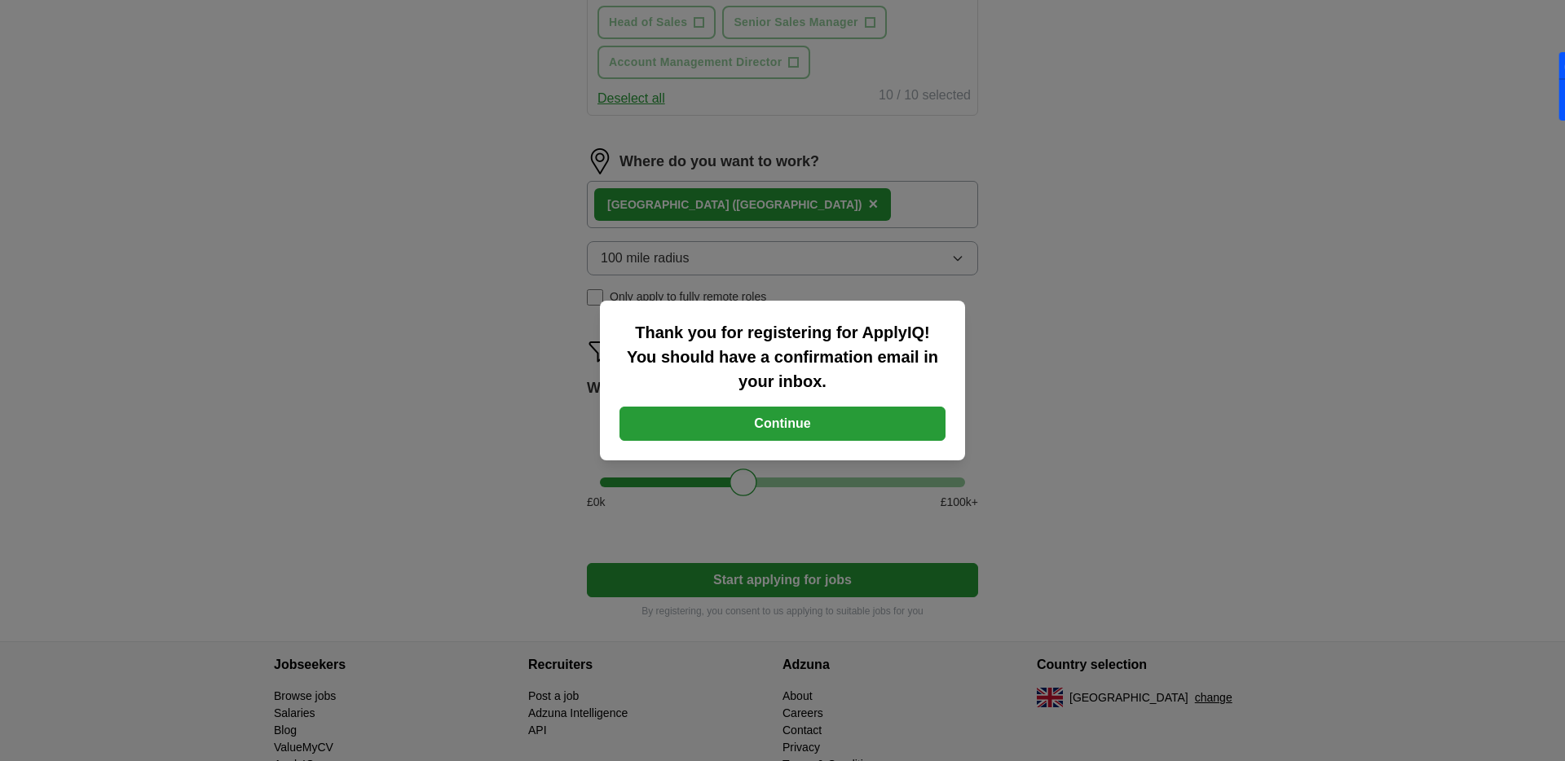
click at [790, 420] on button "Continue" at bounding box center [782, 424] width 326 height 34
